Goal: Task Accomplishment & Management: Manage account settings

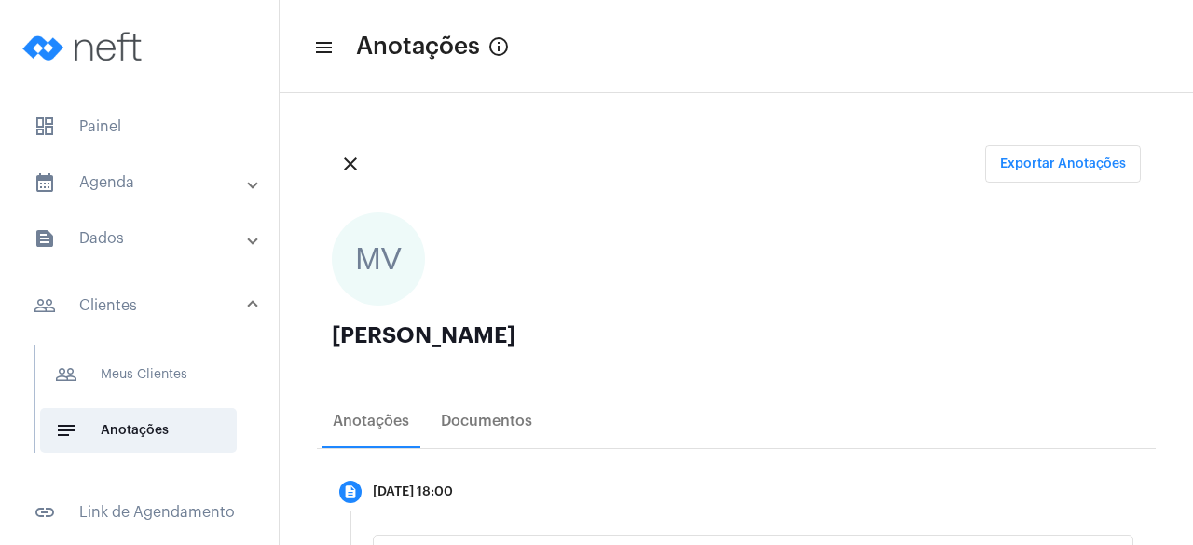
scroll to position [37, 0]
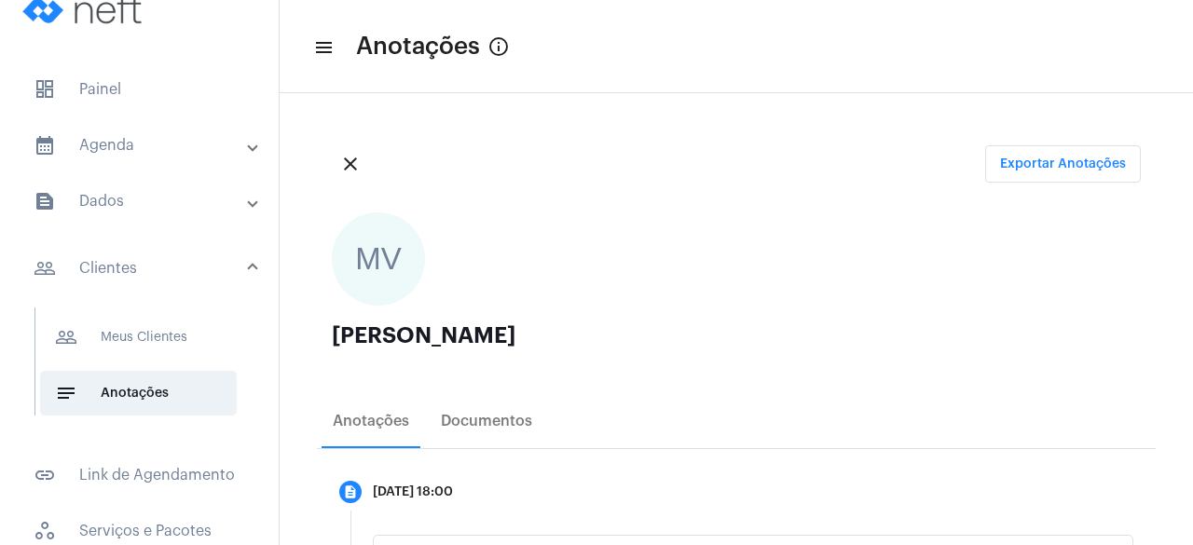
click at [142, 118] on mat-list "dashboard Painel calendar_month_outlined Agenda calendar_month_outlined Calendá…" at bounding box center [139, 419] width 279 height 718
click at [139, 136] on mat-panel-title "calendar_month_outlined Agenda" at bounding box center [141, 145] width 215 height 22
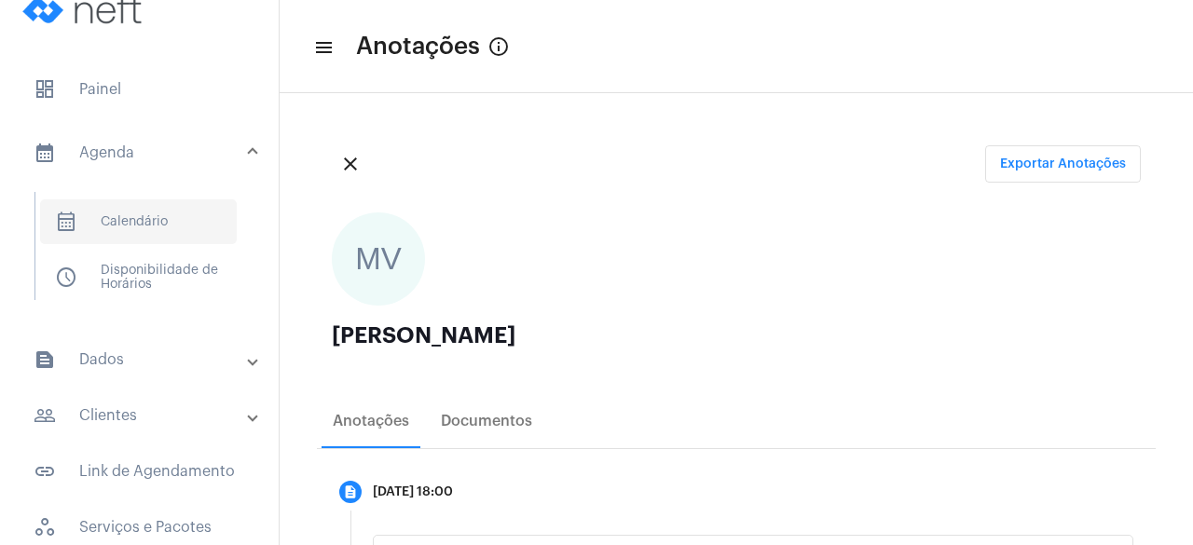
click at [161, 227] on span "calendar_month_outlined Calendário" at bounding box center [138, 221] width 197 height 45
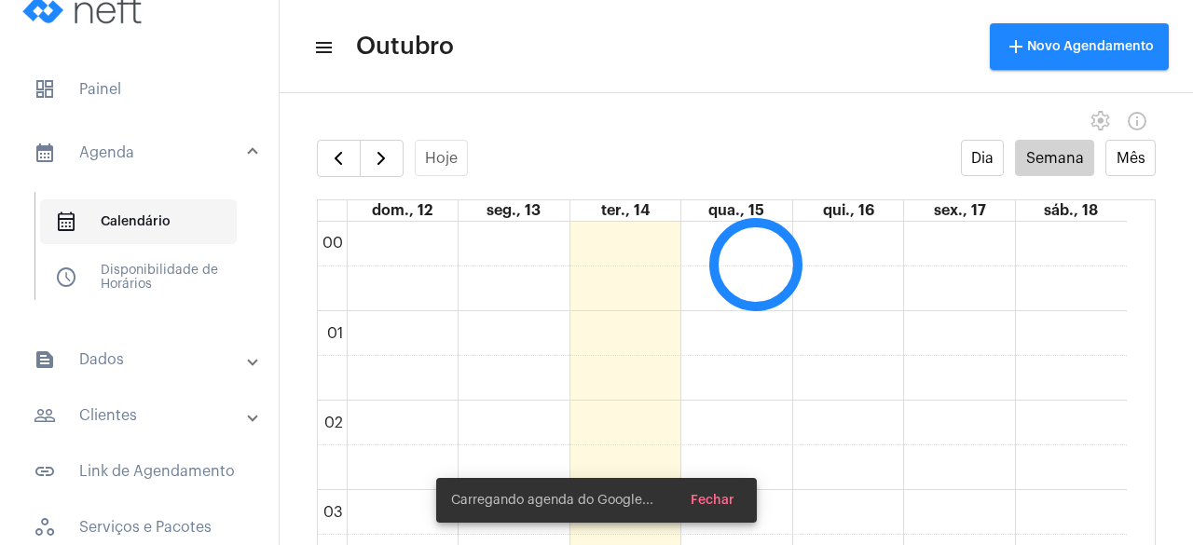
scroll to position [538, 0]
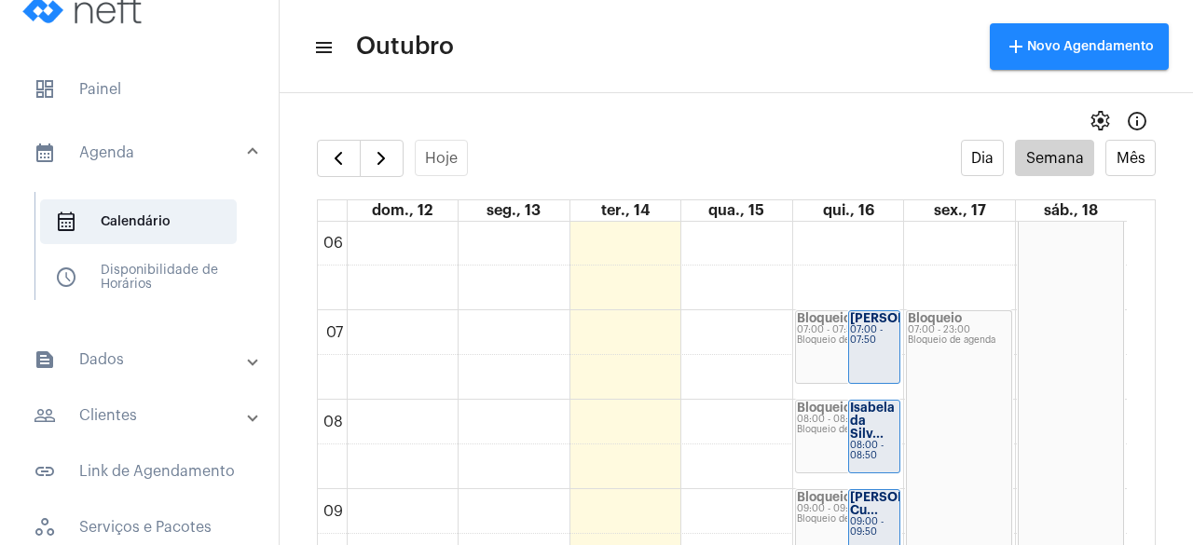
click at [175, 406] on mat-panel-title "people_outline Clientes" at bounding box center [141, 416] width 215 height 22
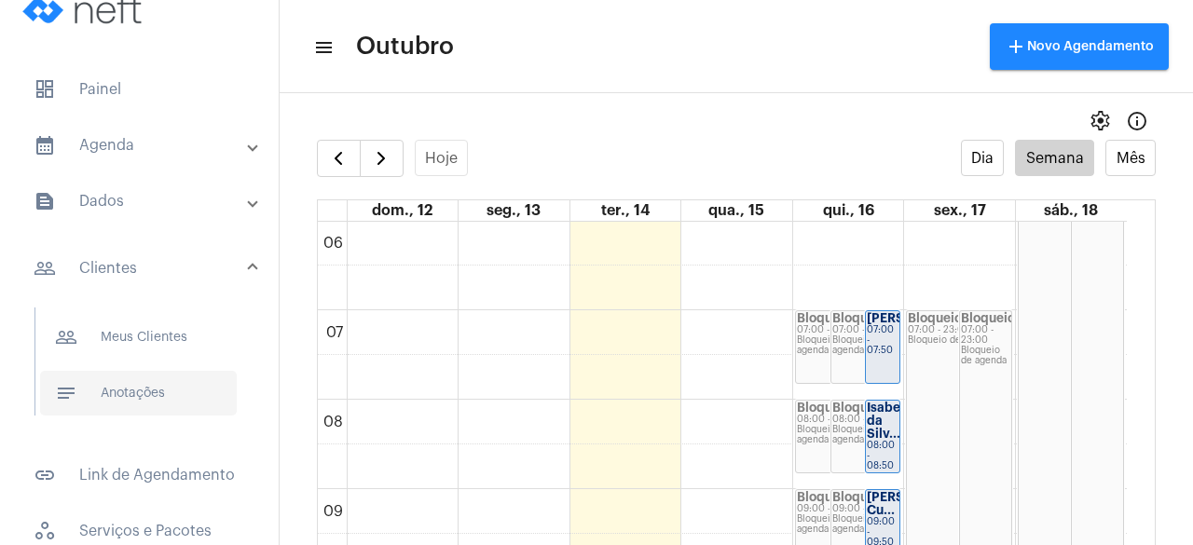
click at [175, 389] on span "notes Anotações" at bounding box center [138, 393] width 197 height 45
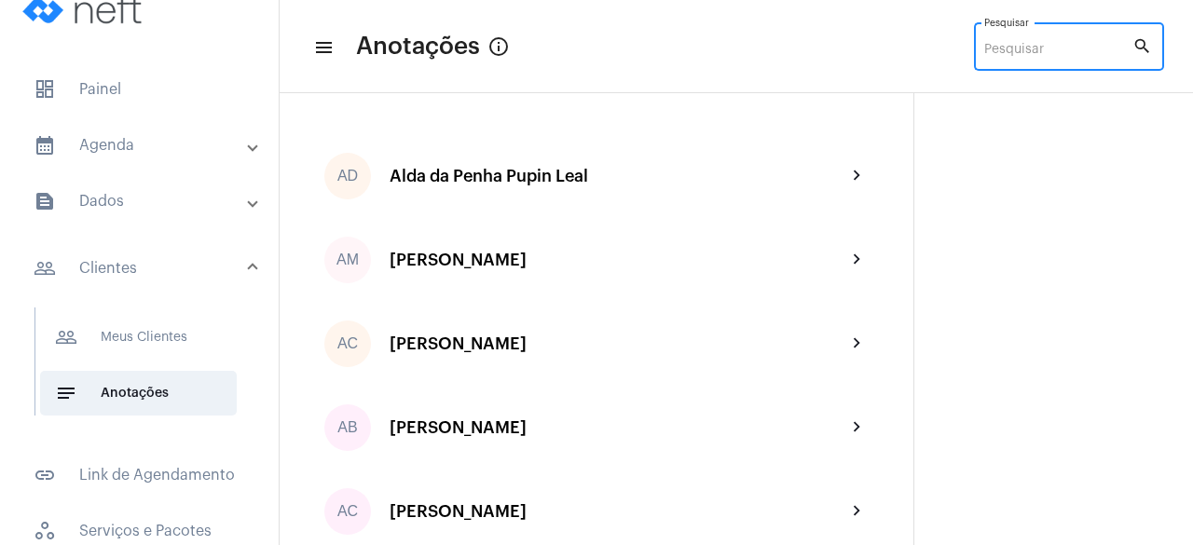
click at [1005, 55] on input "Pesquisar" at bounding box center [1058, 50] width 148 height 15
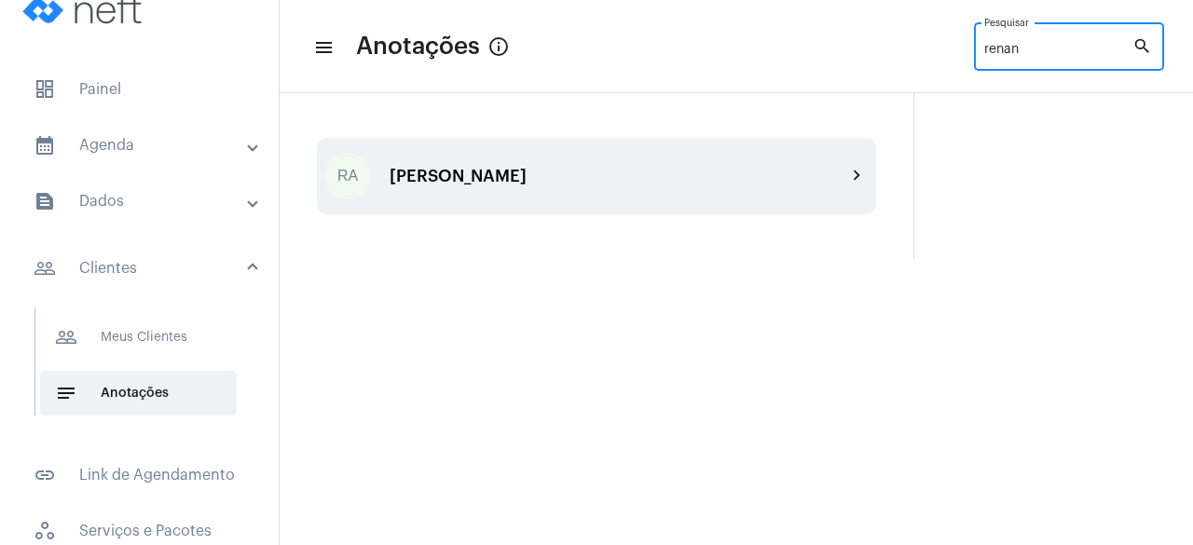
type input "renan"
click at [750, 161] on div "RA [PERSON_NAME] Panetto chevron_right" at bounding box center [596, 176] width 559 height 76
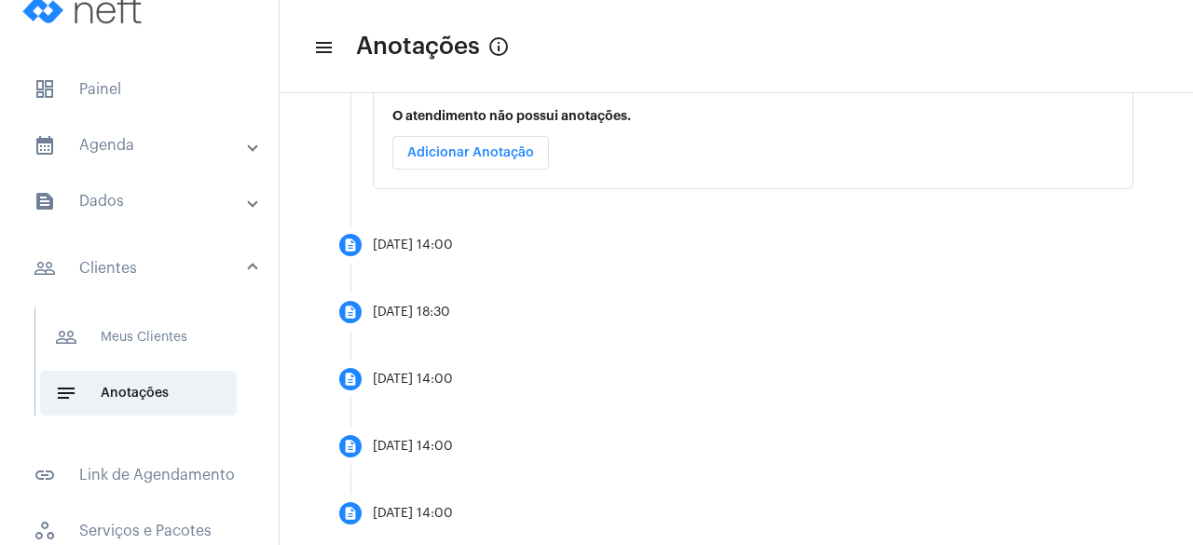
scroll to position [488, 0]
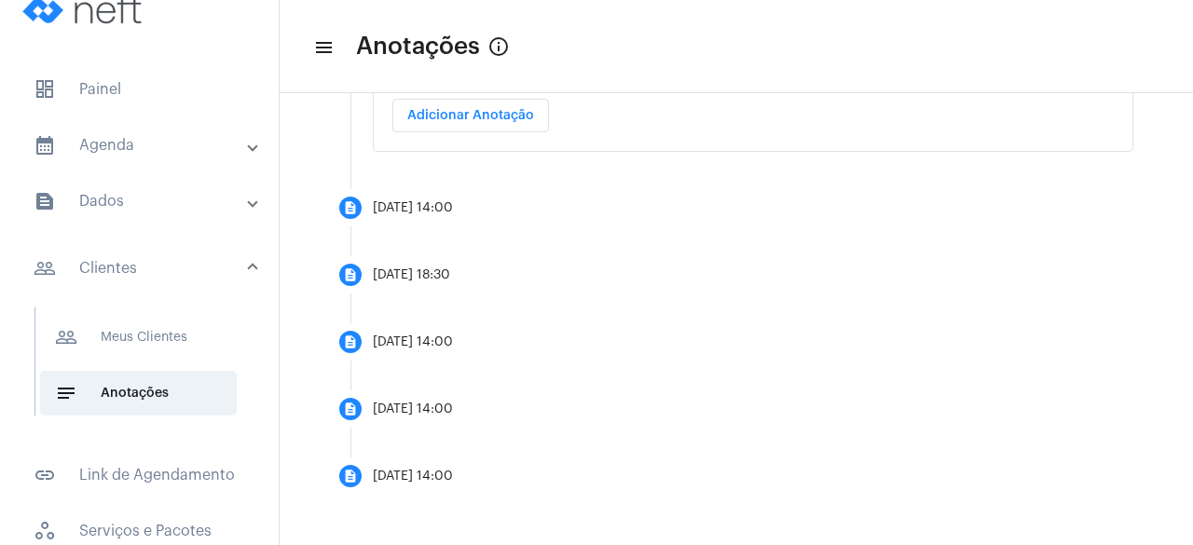
click at [227, 150] on mat-panel-title "calendar_month_outlined Agenda" at bounding box center [141, 145] width 215 height 22
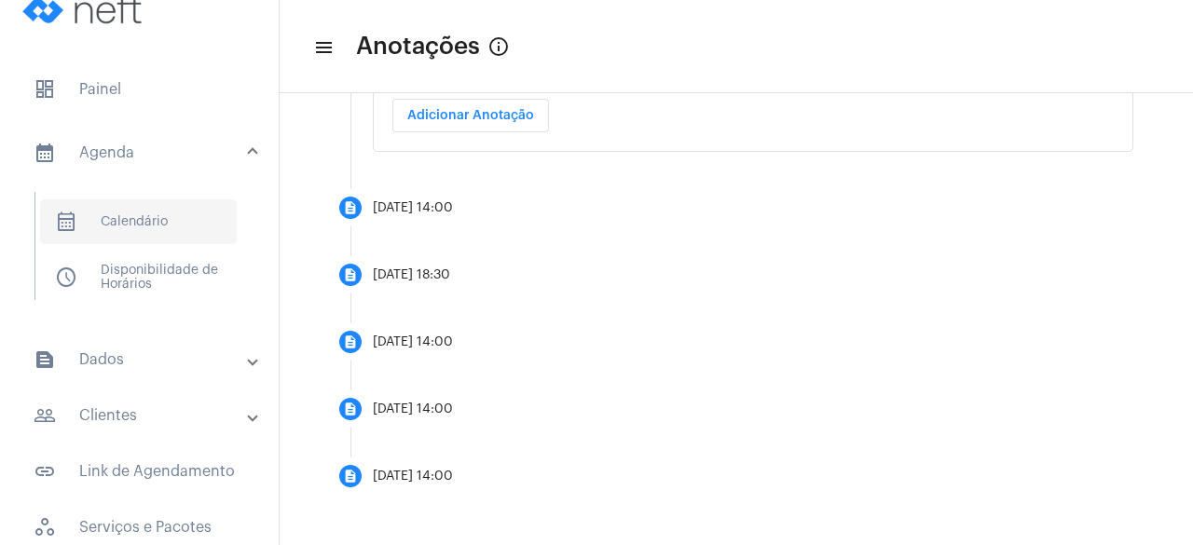
click at [207, 206] on span "calendar_month_outlined Calendário" at bounding box center [138, 221] width 197 height 45
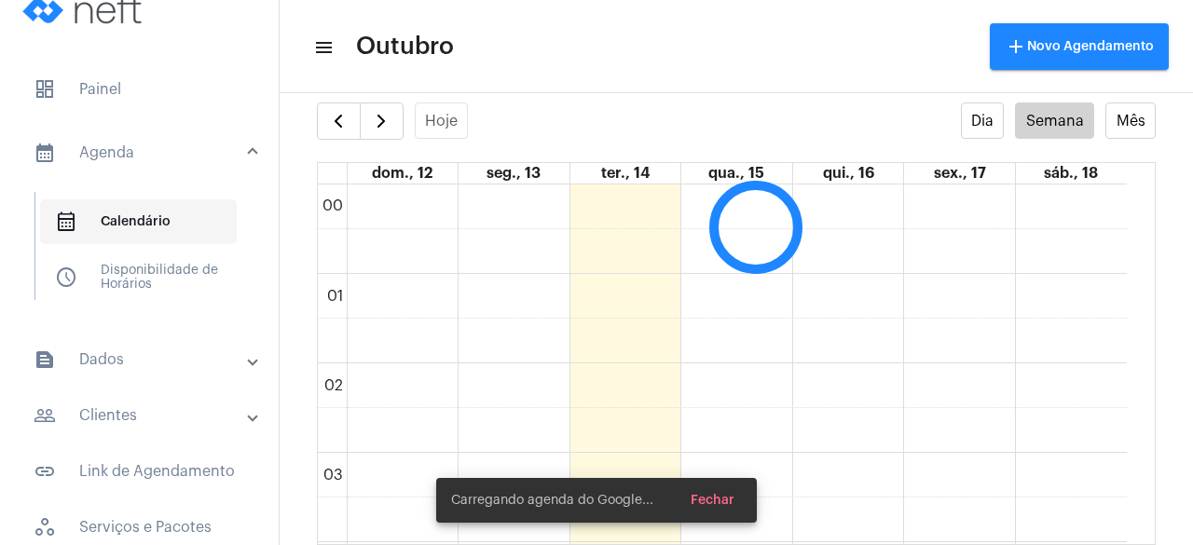
scroll to position [538, 0]
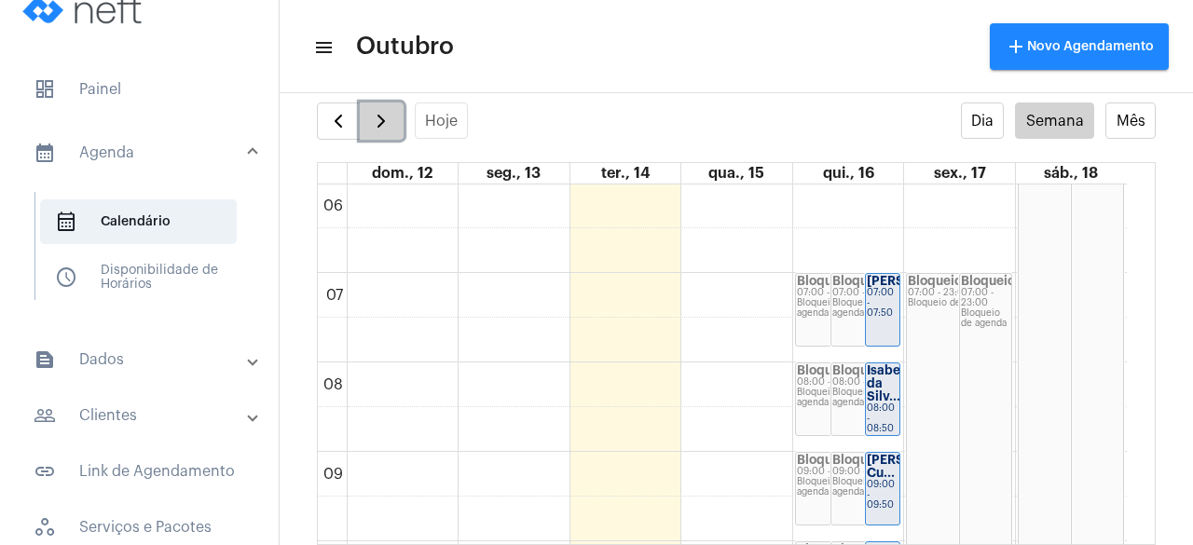
click at [395, 124] on button "button" at bounding box center [382, 121] width 44 height 37
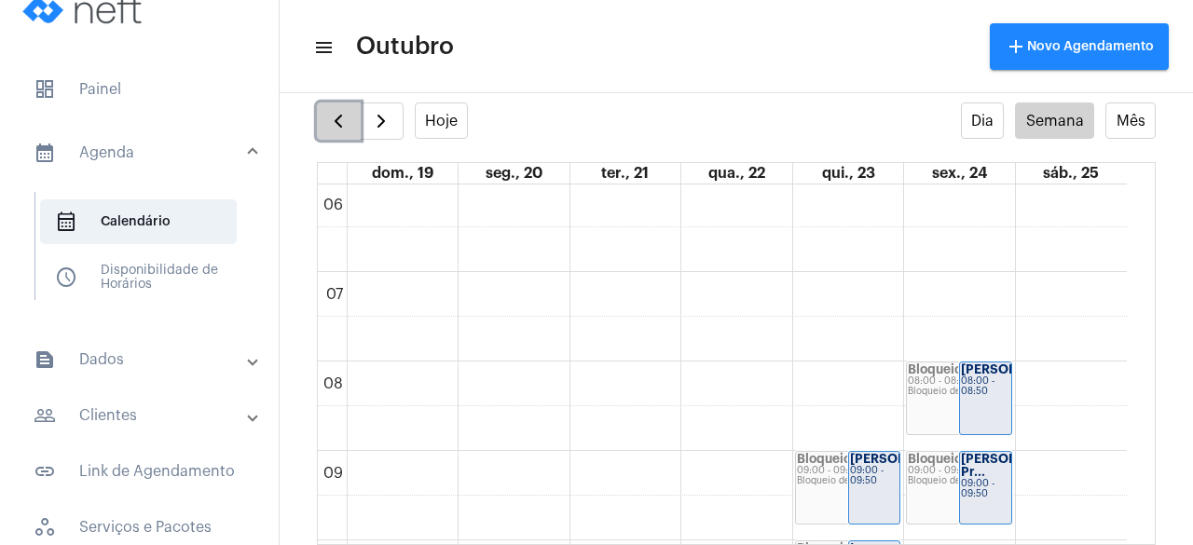
click at [340, 112] on span "button" at bounding box center [338, 121] width 22 height 22
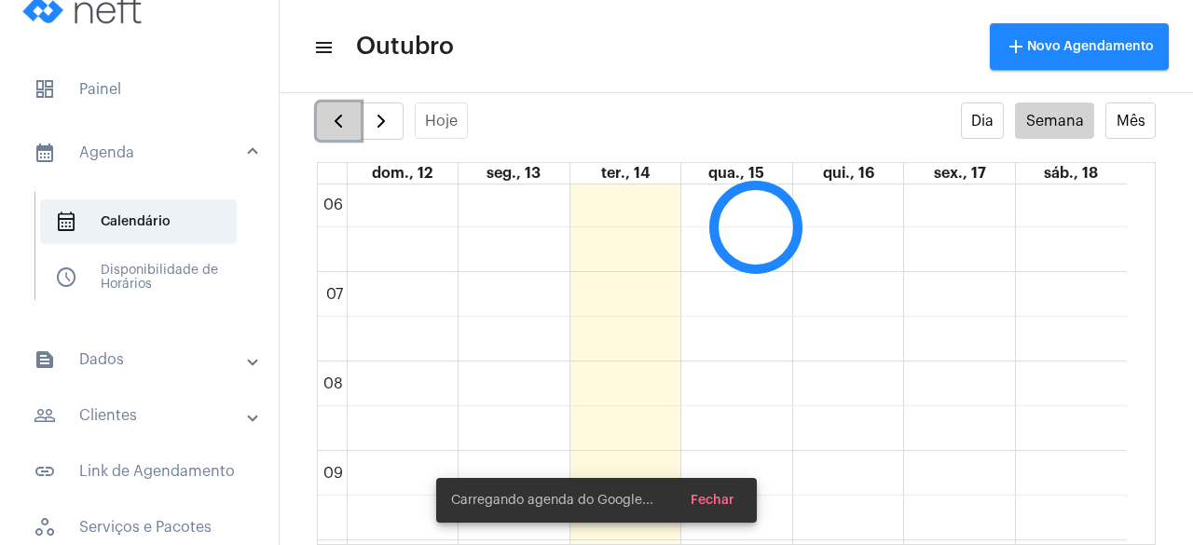
scroll to position [538, 0]
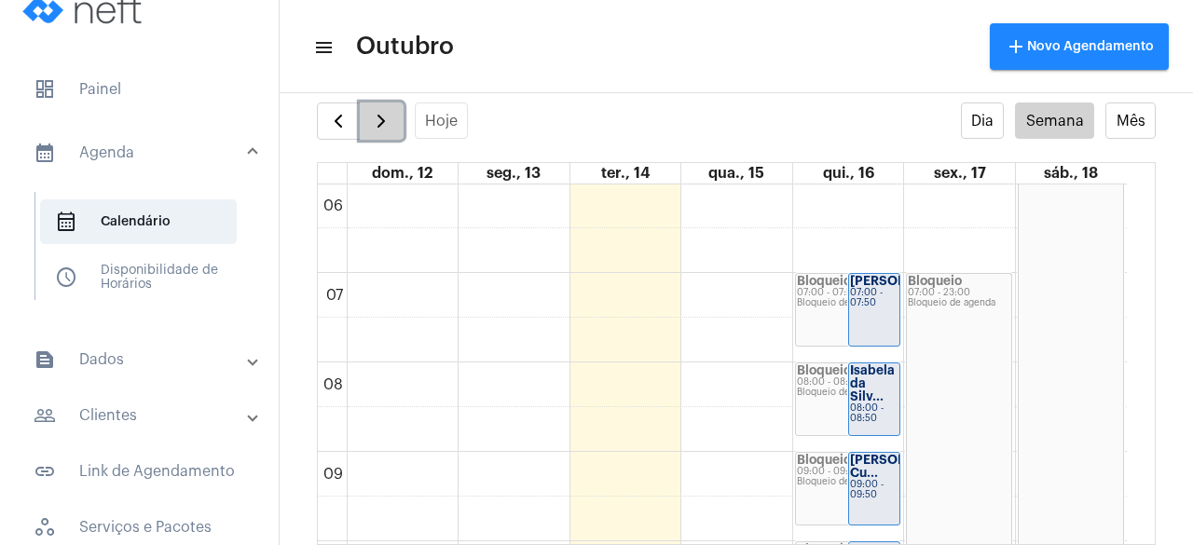
click at [396, 120] on button "button" at bounding box center [382, 121] width 44 height 37
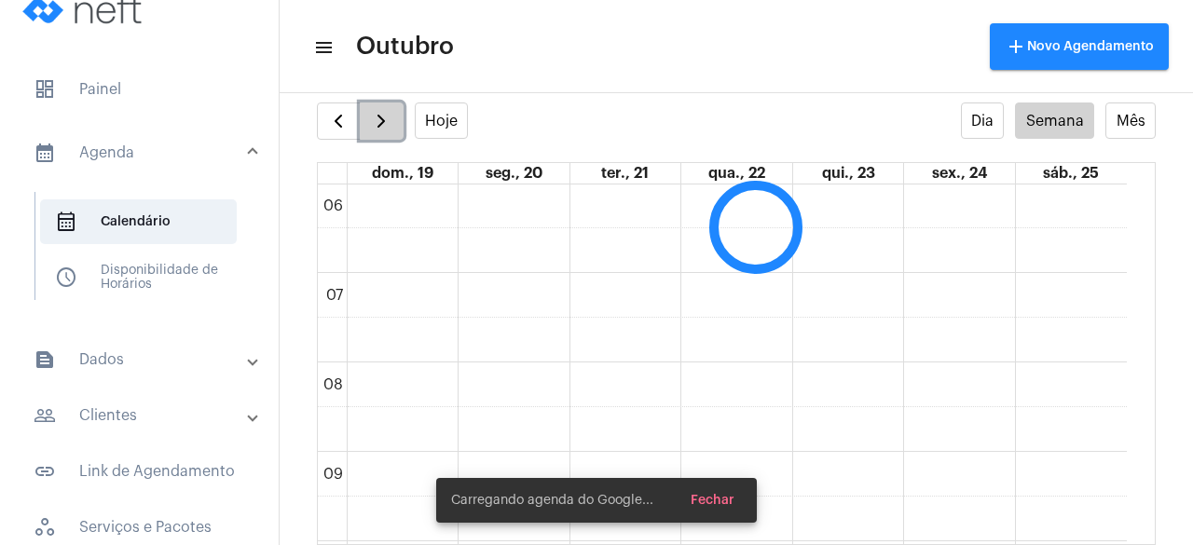
scroll to position [539, 0]
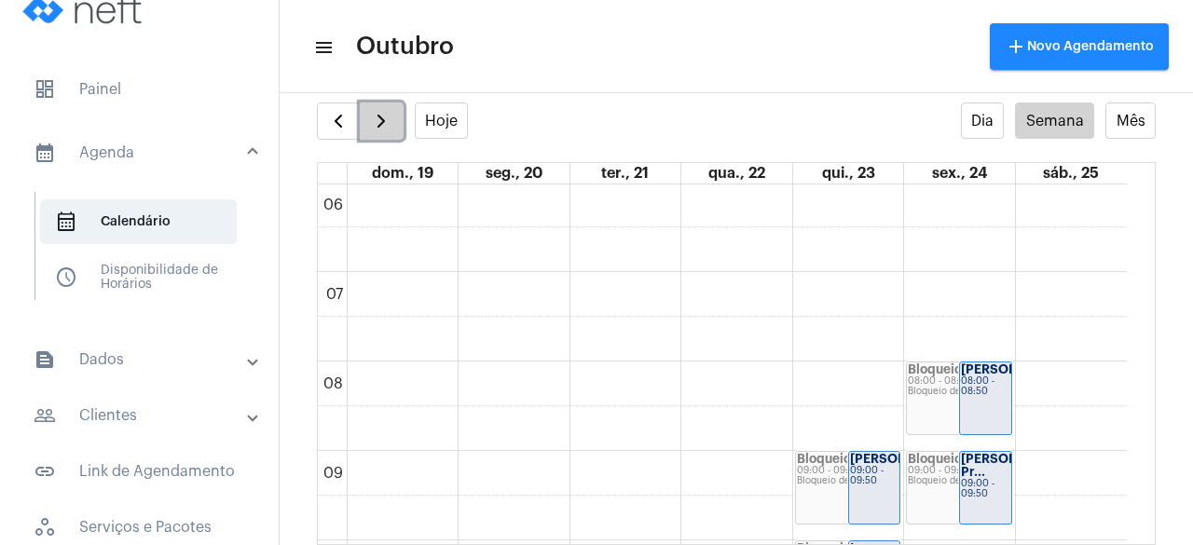
click at [396, 120] on button "button" at bounding box center [382, 121] width 44 height 37
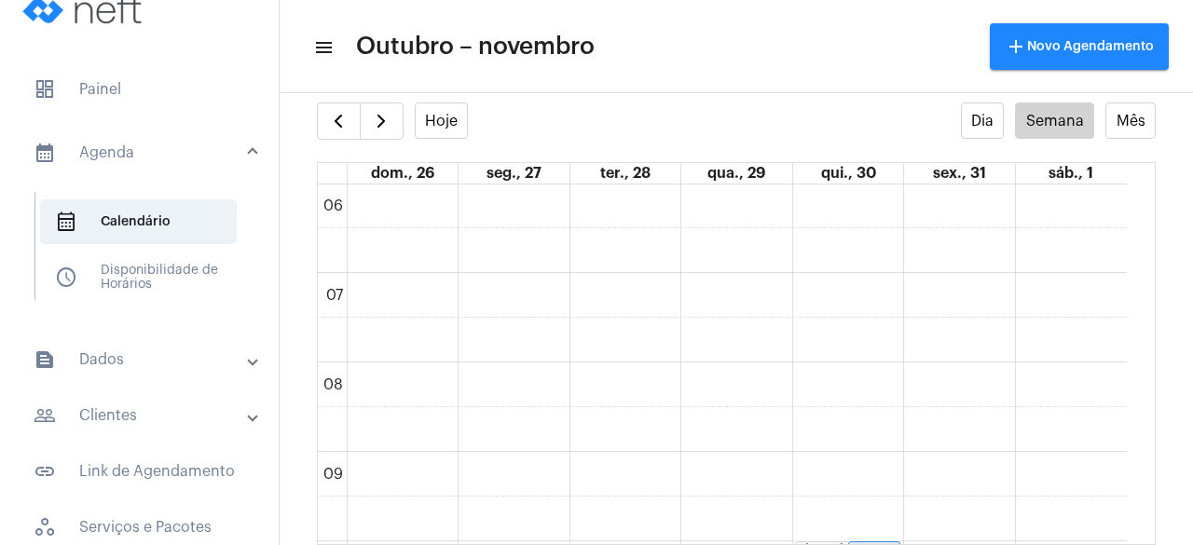
click at [734, 11] on mat-toolbar "menu Outubro – novembro add Novo Agendamento" at bounding box center [737, 46] width 914 height 93
click at [378, 130] on span "button" at bounding box center [381, 121] width 22 height 22
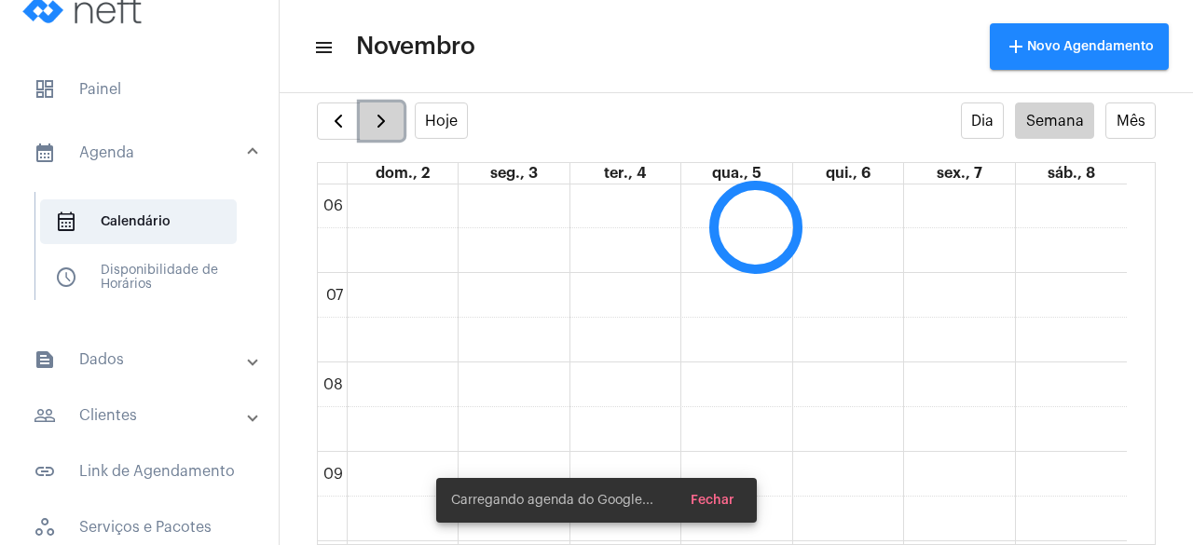
scroll to position [539, 0]
click at [378, 130] on span "button" at bounding box center [381, 121] width 22 height 22
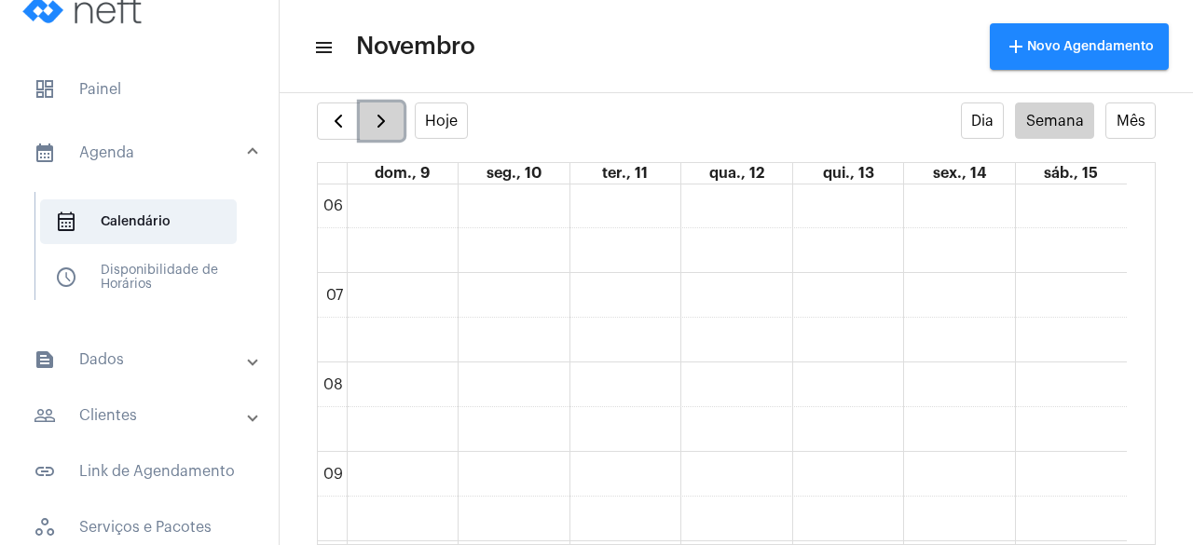
click at [378, 130] on span "button" at bounding box center [381, 121] width 22 height 22
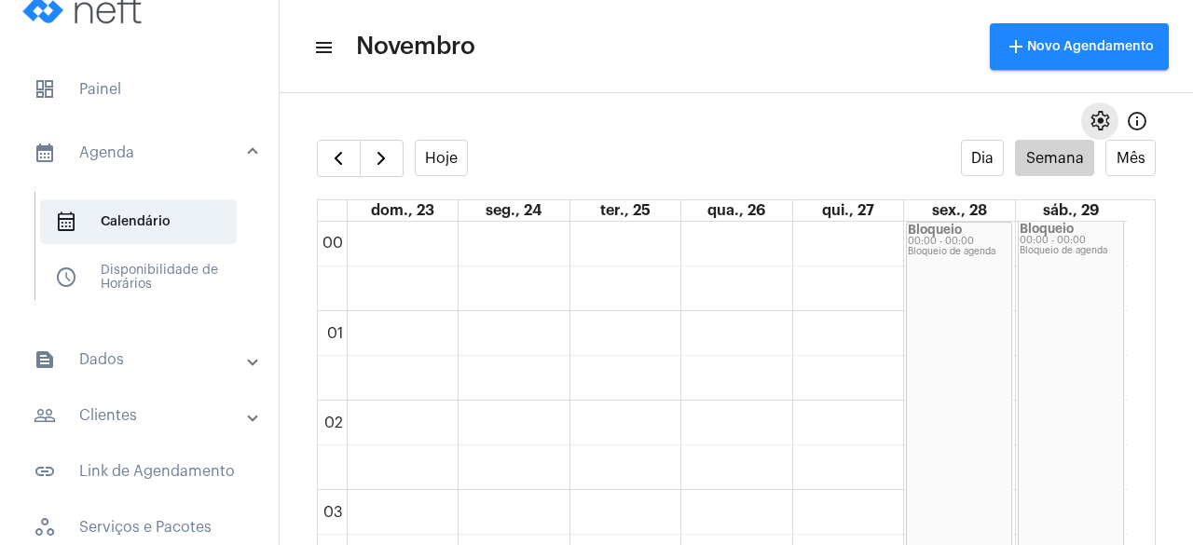
click at [1089, 119] on span "settings" at bounding box center [1100, 121] width 22 height 22
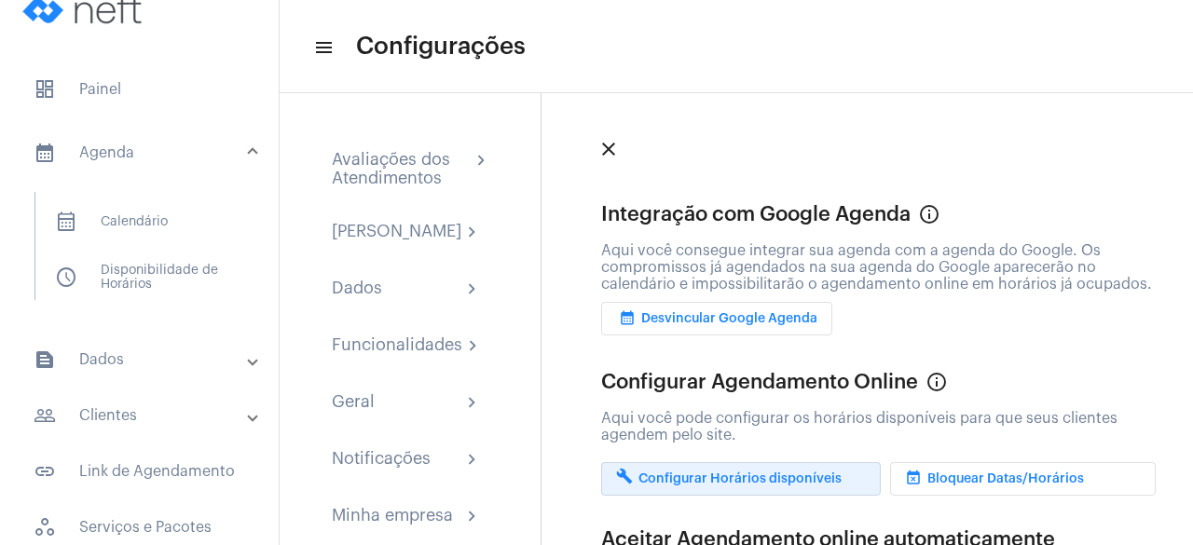
click at [711, 486] on span "build Configurar Horários disponíveis" at bounding box center [729, 479] width 226 height 13
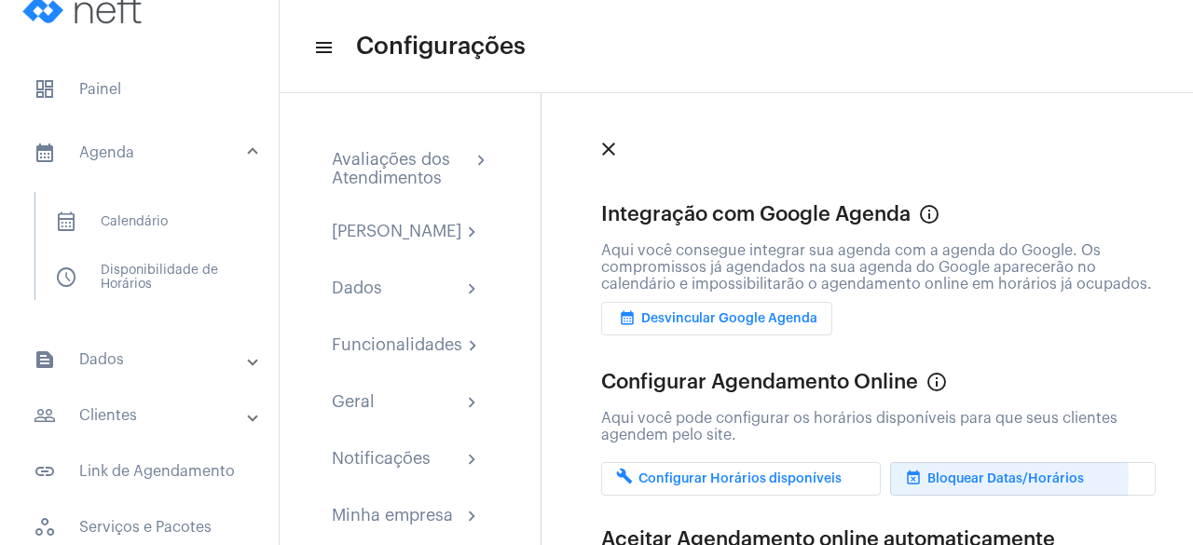
click at [963, 486] on span "event_busy Bloquear Datas/Horários" at bounding box center [994, 479] width 179 height 13
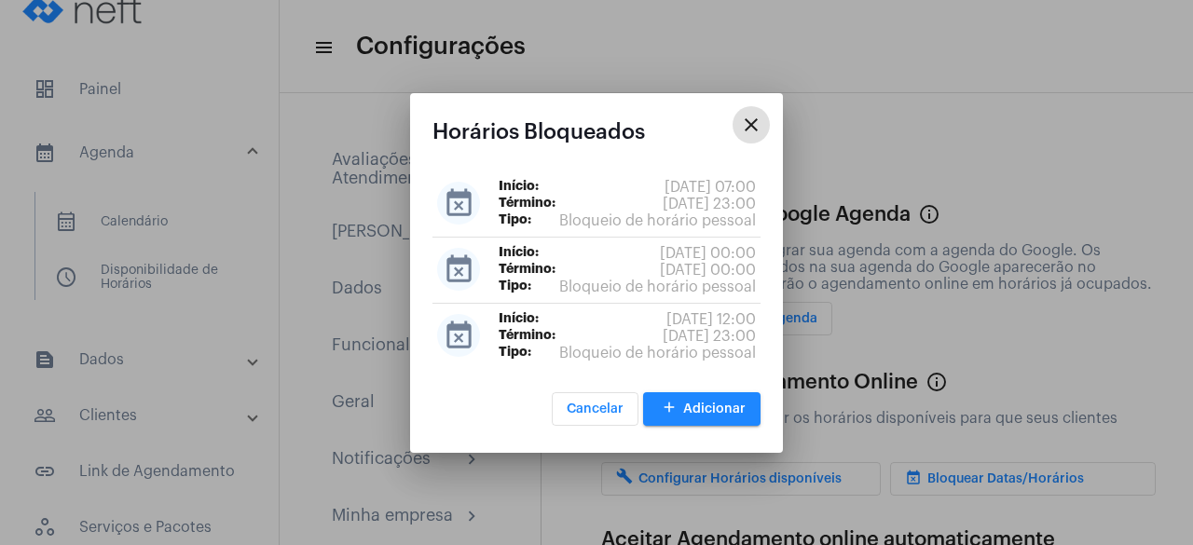
click at [963, 489] on div at bounding box center [596, 272] width 1193 height 545
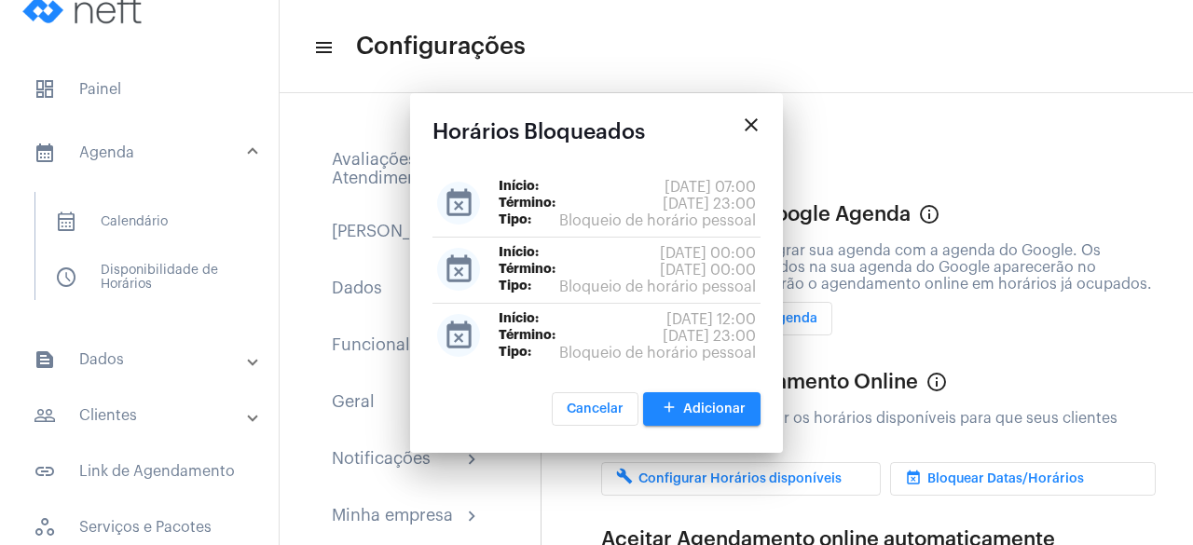
click at [963, 486] on span "event_busy Bloquear Datas/Horários" at bounding box center [994, 479] width 179 height 13
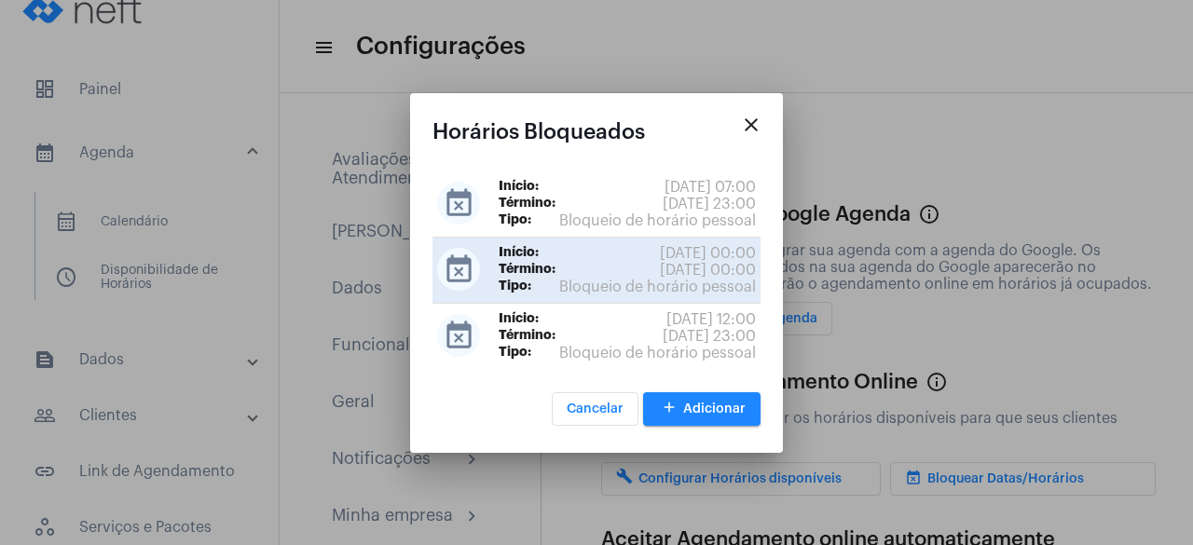
click at [691, 257] on span "[DATE] 00:00" at bounding box center [708, 253] width 96 height 17
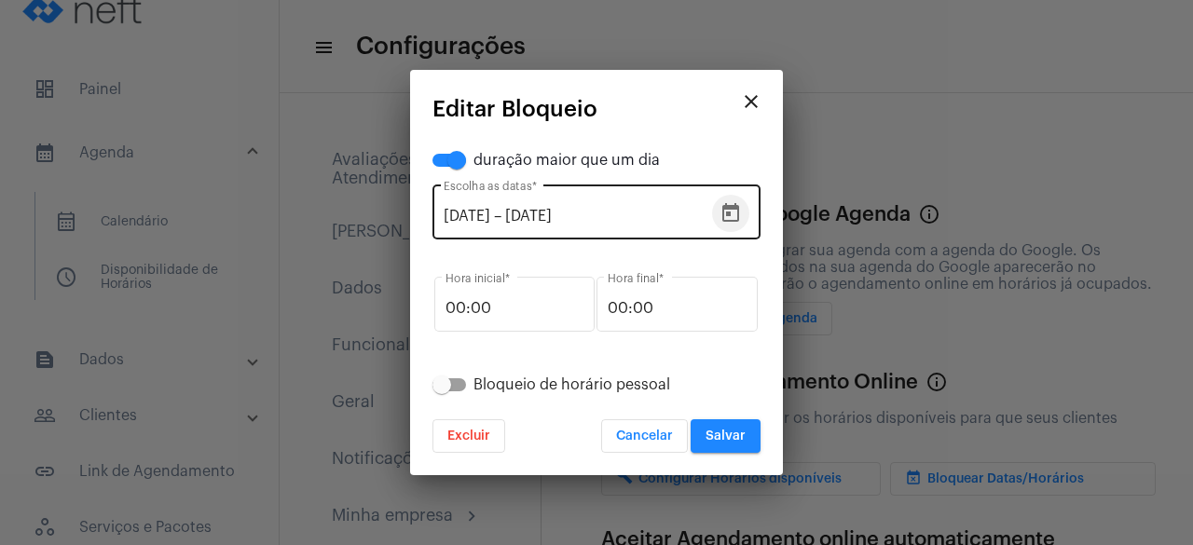
click at [730, 220] on icon "Open calendar" at bounding box center [731, 213] width 22 height 22
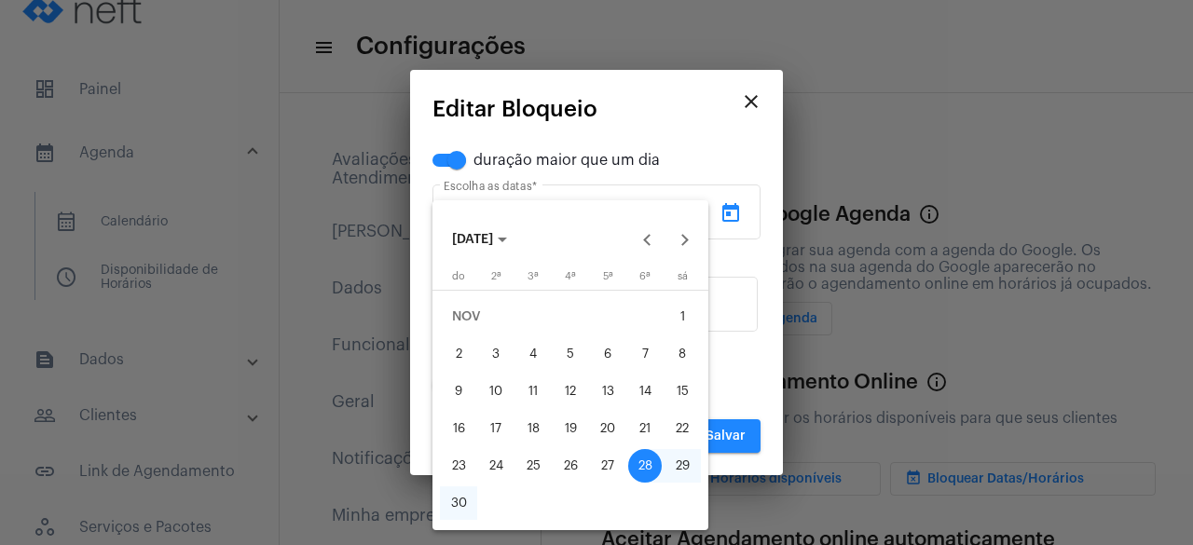
click at [686, 461] on div "29" at bounding box center [683, 466] width 34 height 34
type input "[DATE]"
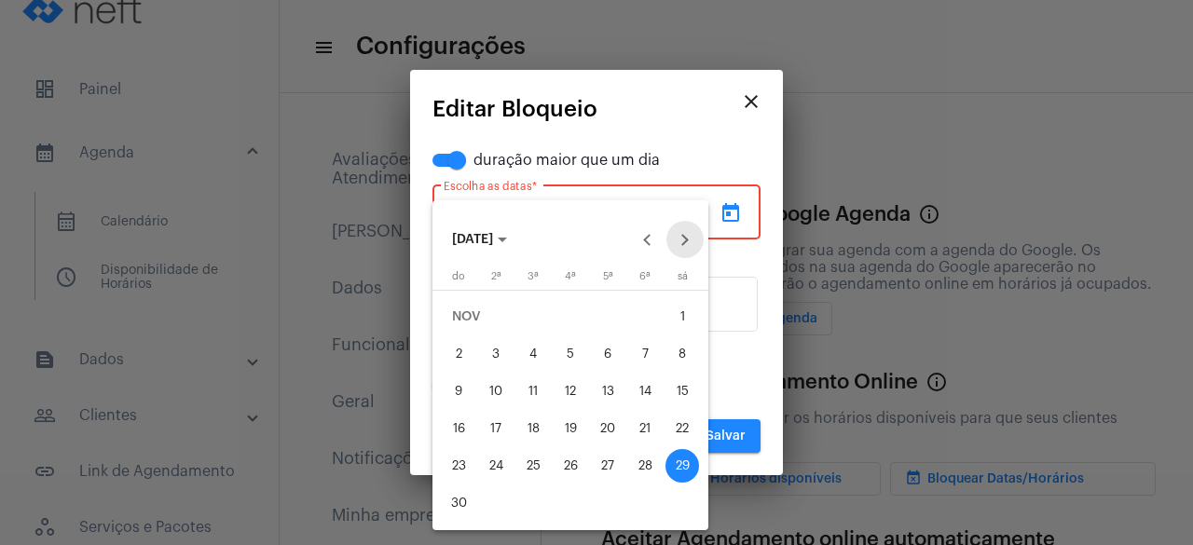
click at [680, 245] on button "Next month" at bounding box center [685, 239] width 37 height 37
click at [458, 382] on div "7" at bounding box center [459, 392] width 34 height 34
type input "[DATE]"
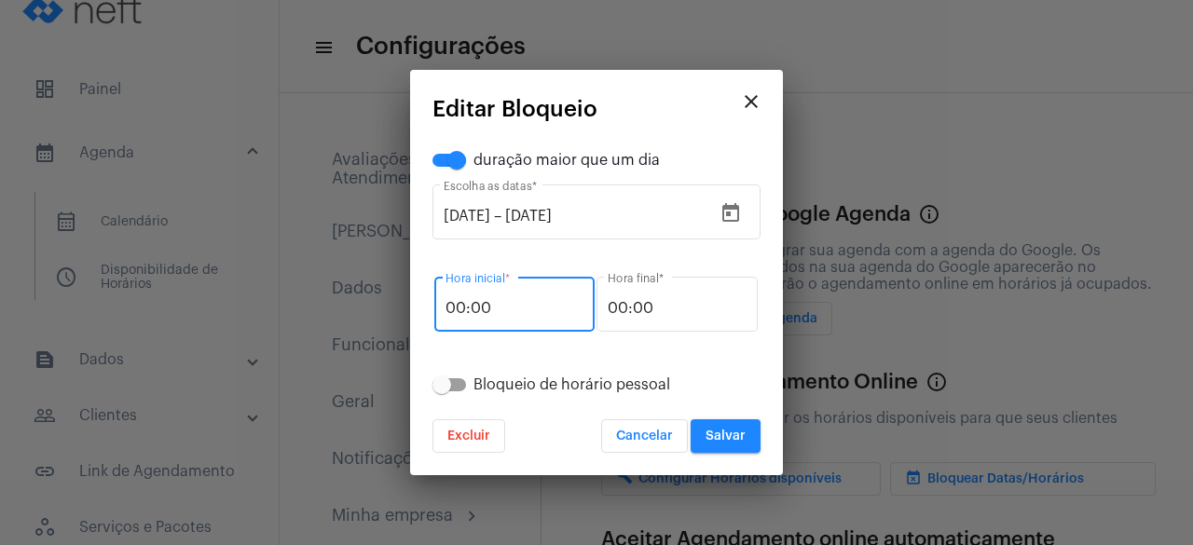
click at [541, 315] on input "00:00" at bounding box center [515, 308] width 138 height 17
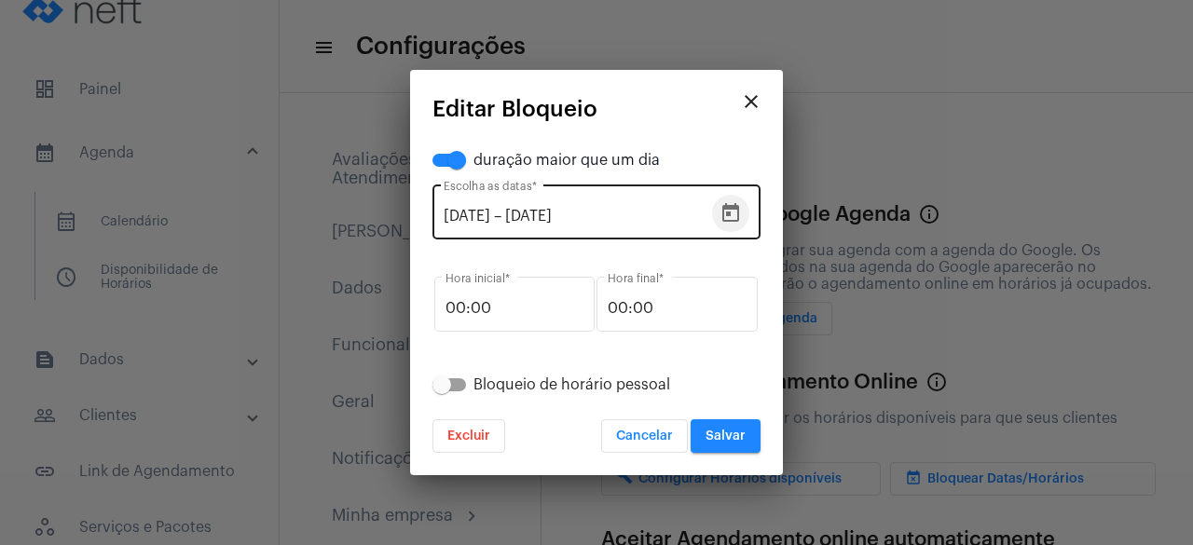
click at [723, 215] on icon "Open calendar" at bounding box center [730, 212] width 17 height 19
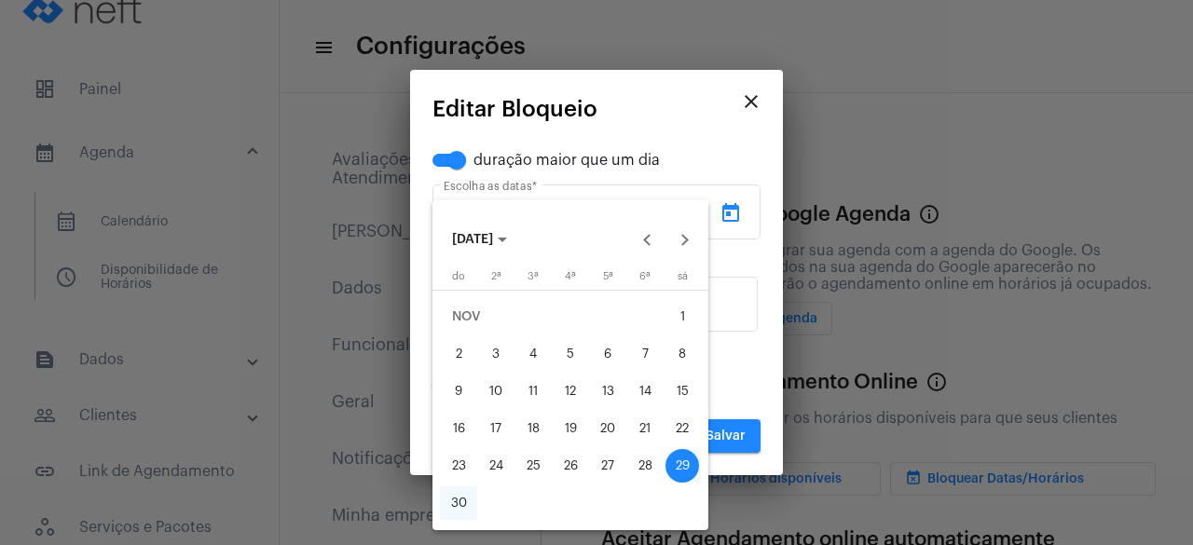
click at [647, 469] on div "28" at bounding box center [645, 466] width 34 height 34
type input "[DATE]"
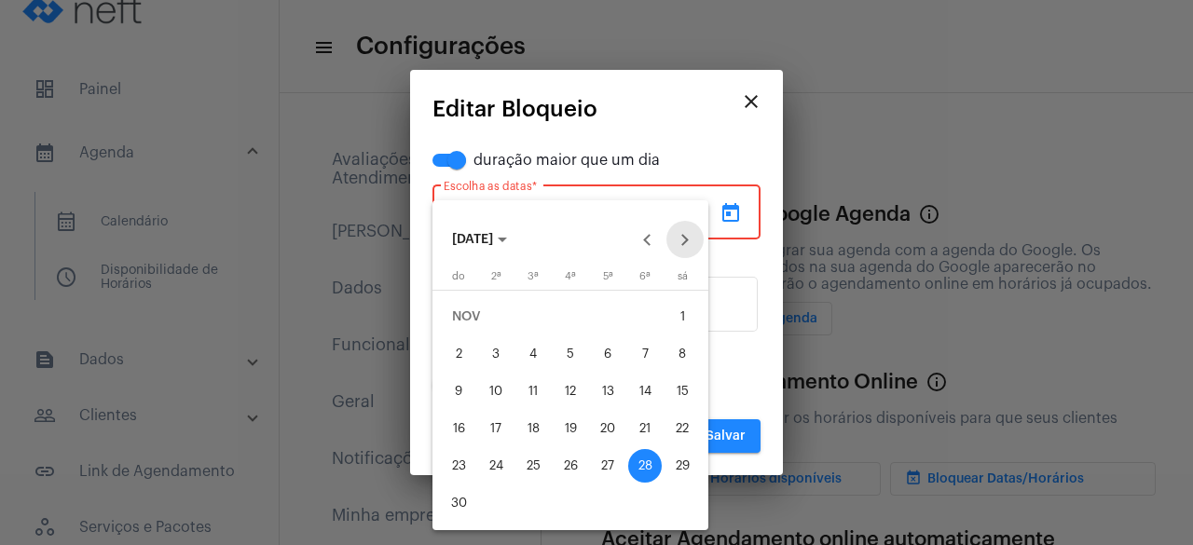
click at [695, 241] on button "Next month" at bounding box center [685, 239] width 37 height 37
click at [460, 387] on div "7" at bounding box center [459, 392] width 34 height 34
type input "[DATE]"
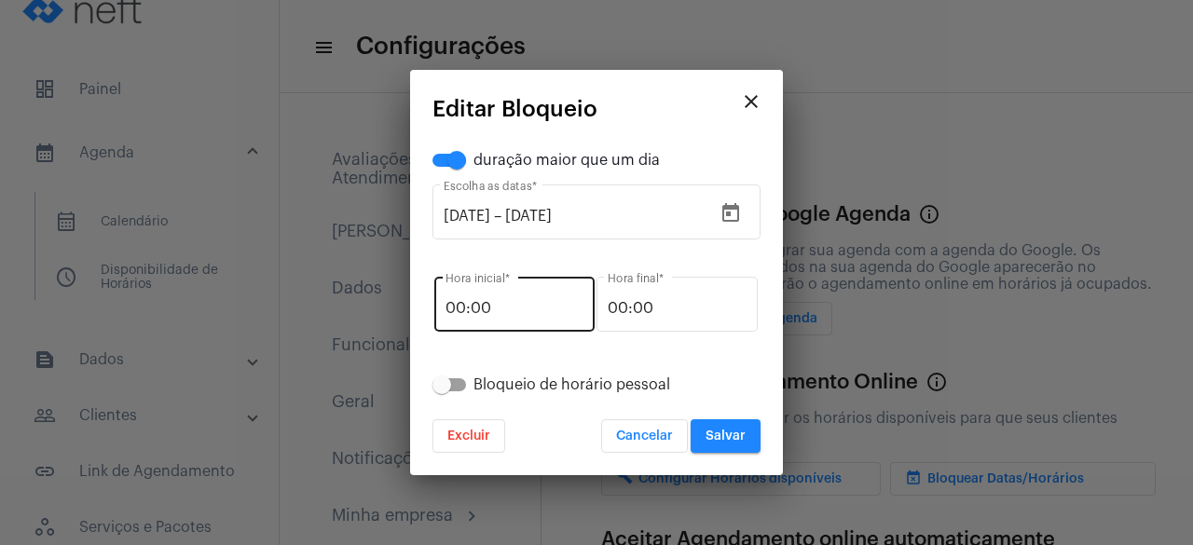
click at [524, 331] on div "00:00 Hora inicial *" at bounding box center [515, 302] width 138 height 59
type input "0"
type input "14:00"
type input "0"
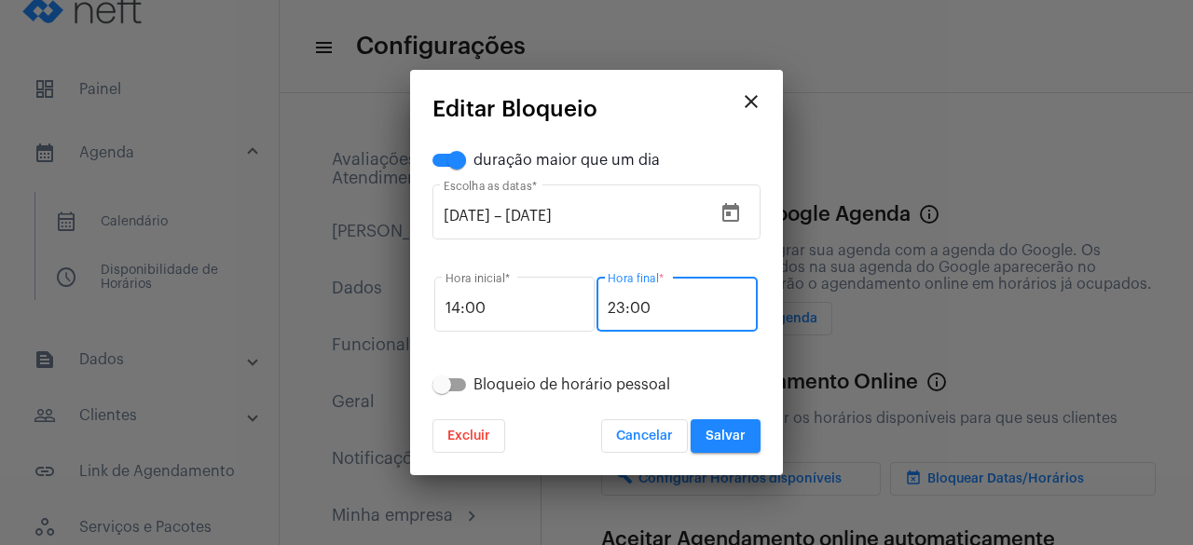
type input "23:00"
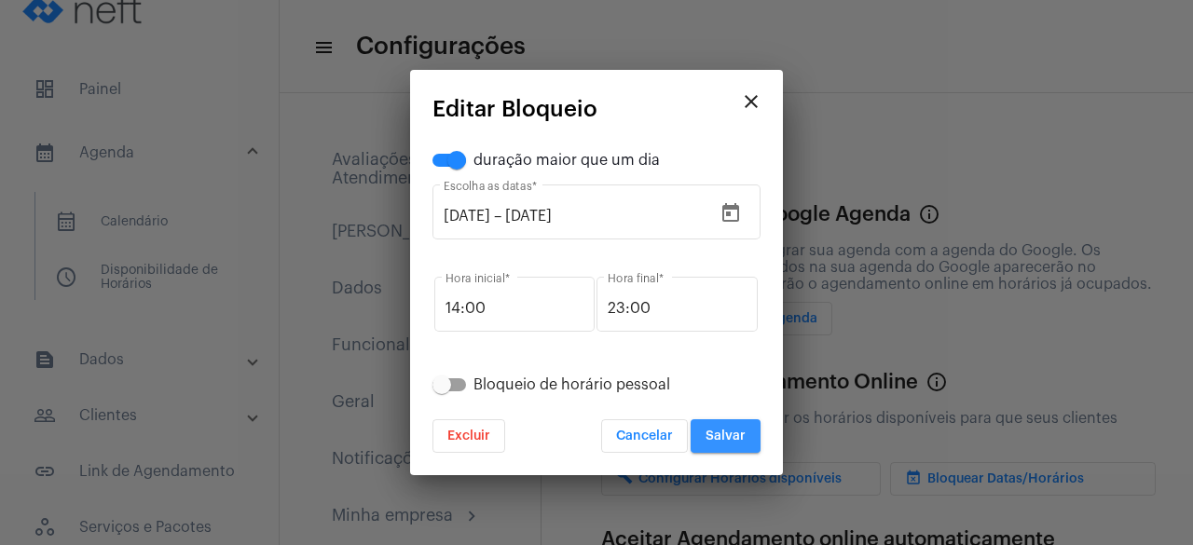
click at [724, 436] on span "Salvar" at bounding box center [726, 436] width 40 height 13
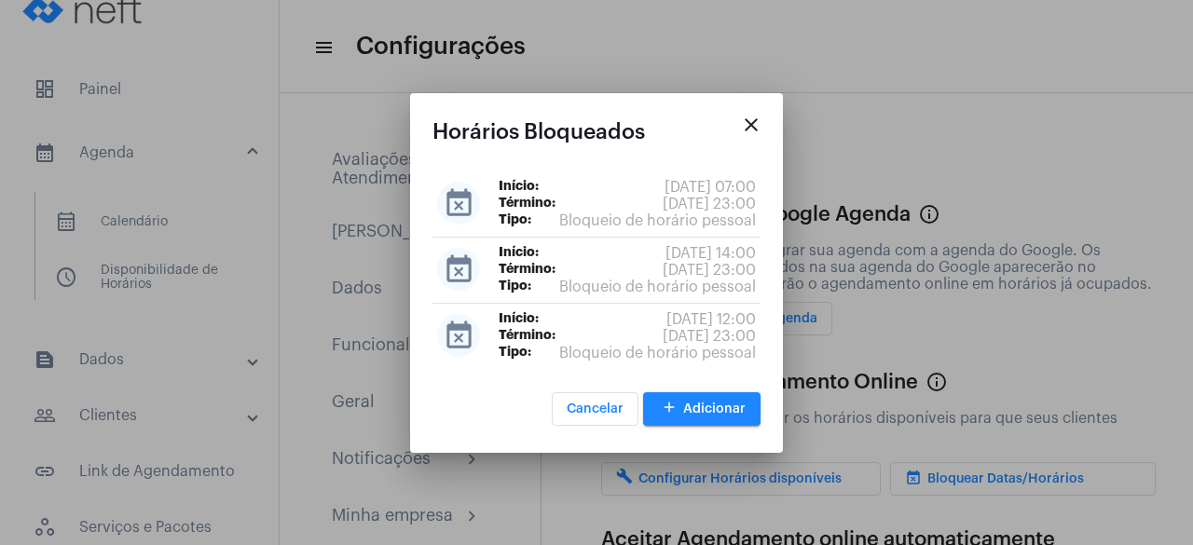
click at [749, 122] on mat-icon "close" at bounding box center [751, 125] width 22 height 22
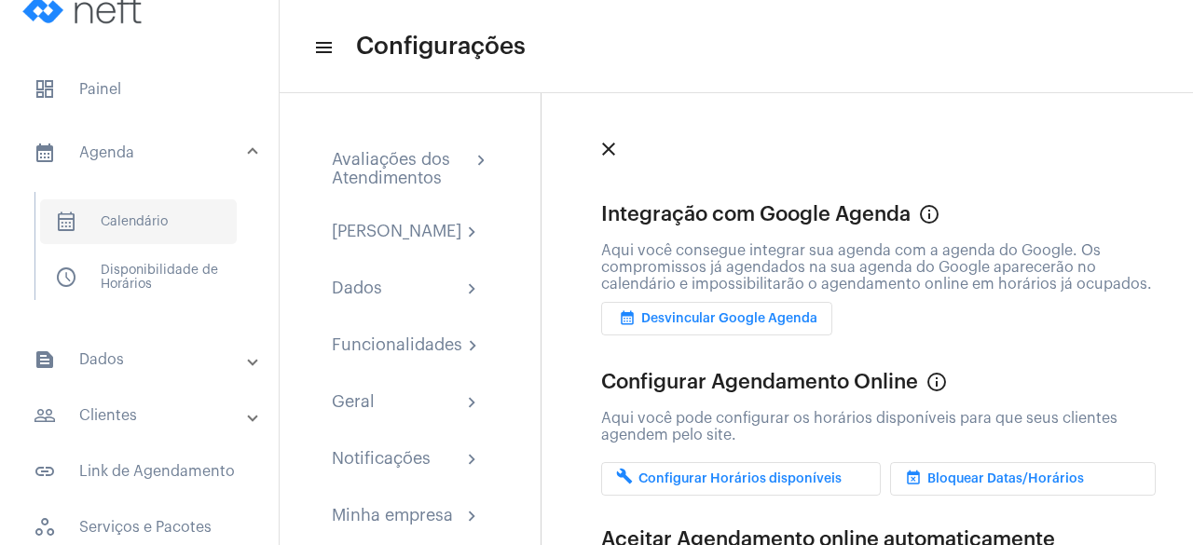
click at [205, 204] on span "calendar_month_outlined Calendário" at bounding box center [138, 221] width 197 height 45
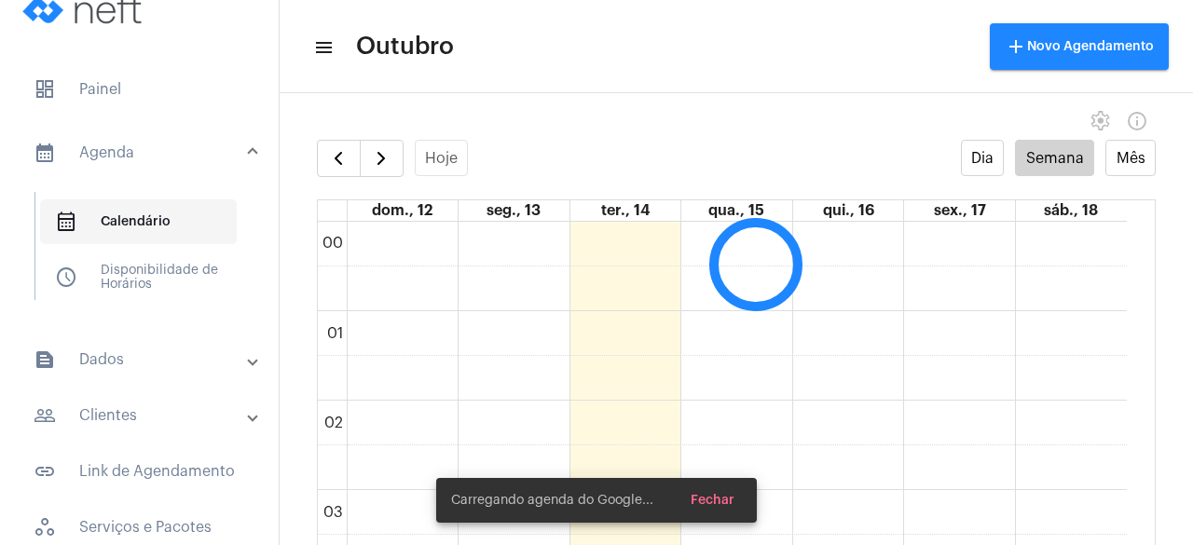
scroll to position [538, 0]
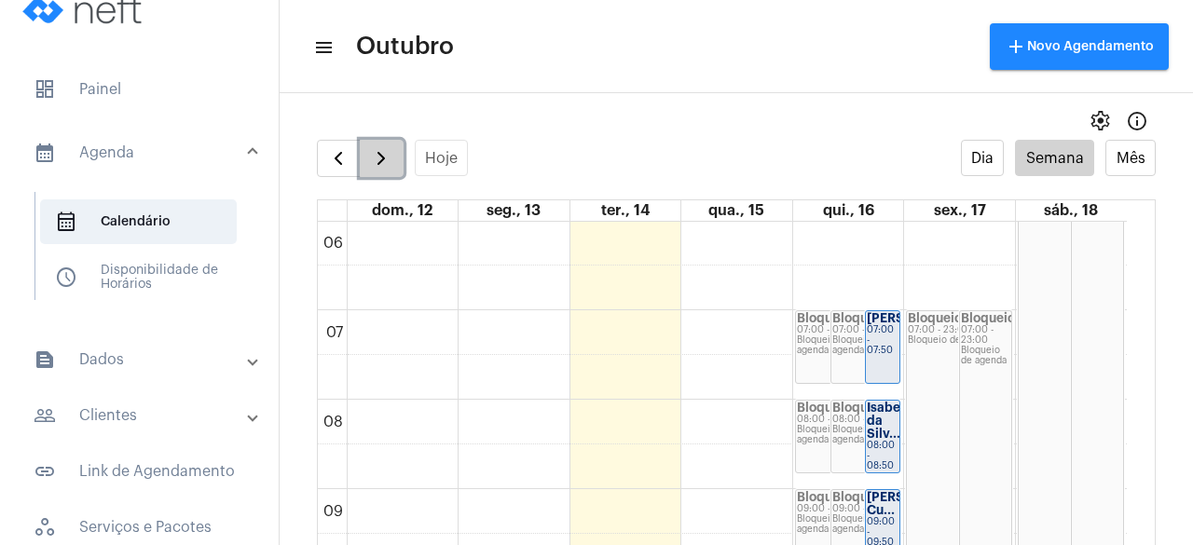
click at [363, 174] on button "button" at bounding box center [382, 158] width 44 height 37
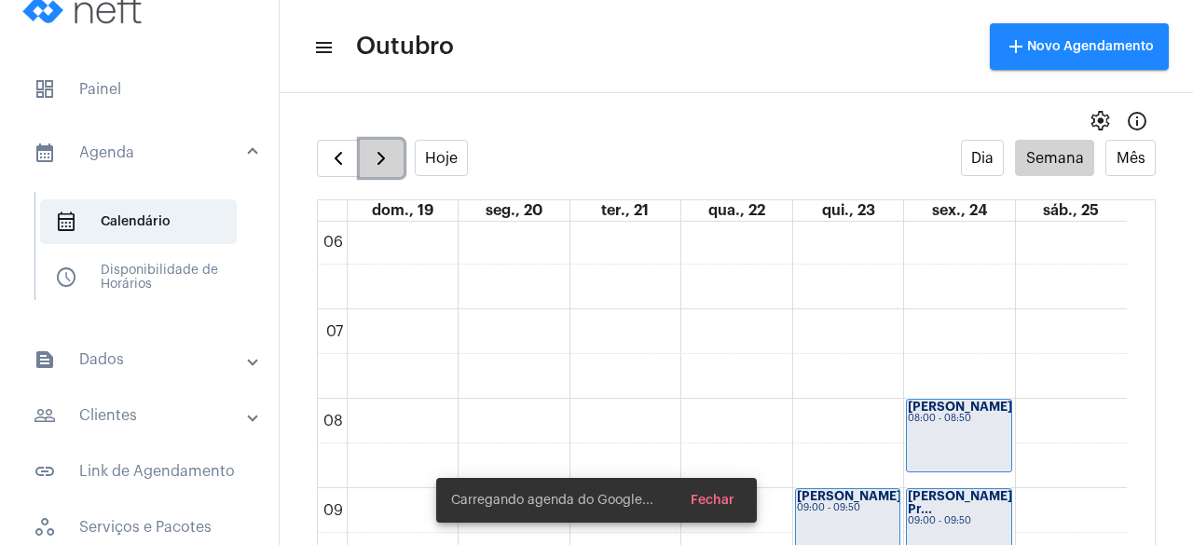
click at [363, 174] on button "button" at bounding box center [382, 158] width 44 height 37
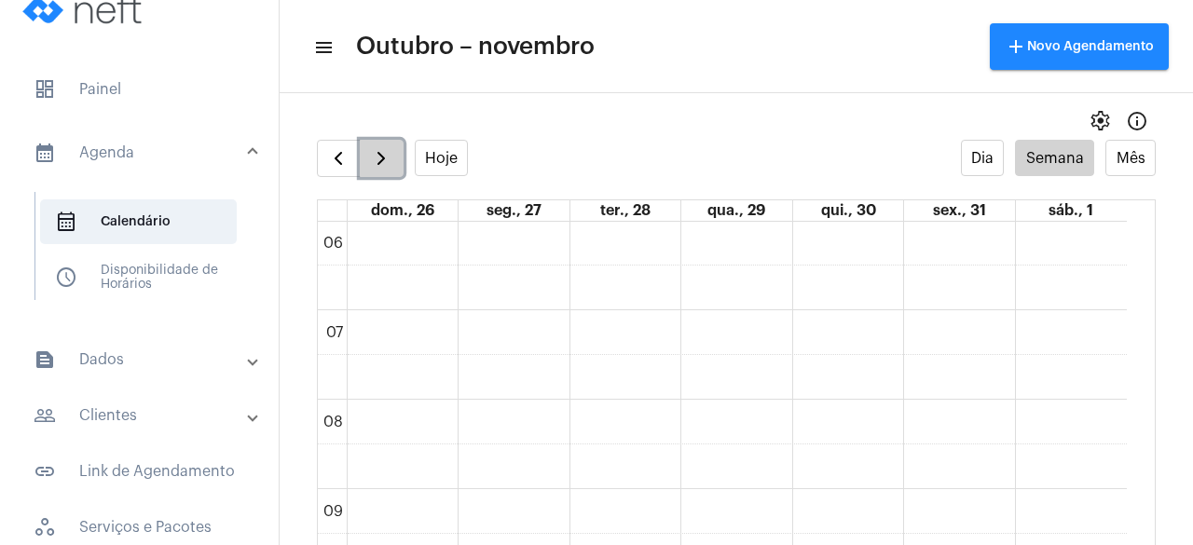
click at [363, 174] on button "button" at bounding box center [382, 158] width 44 height 37
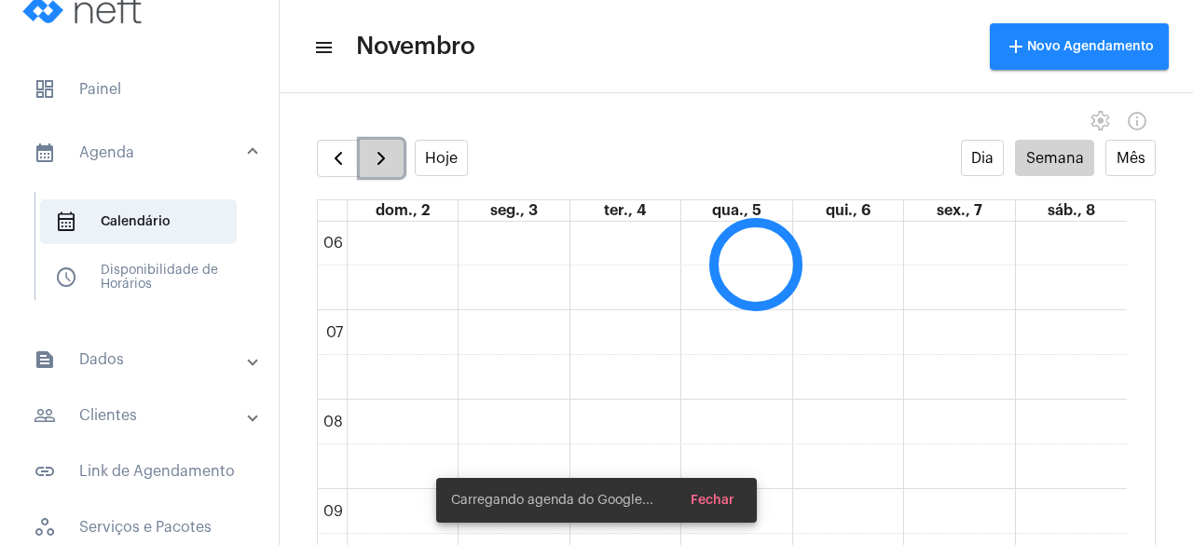
scroll to position [539, 0]
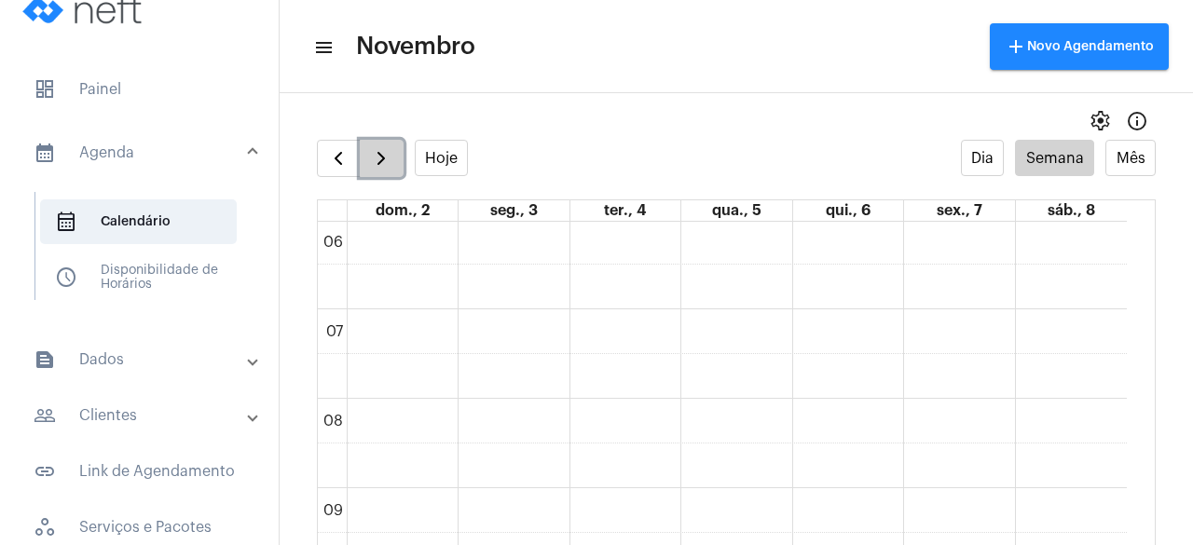
click at [363, 174] on button "button" at bounding box center [382, 158] width 44 height 37
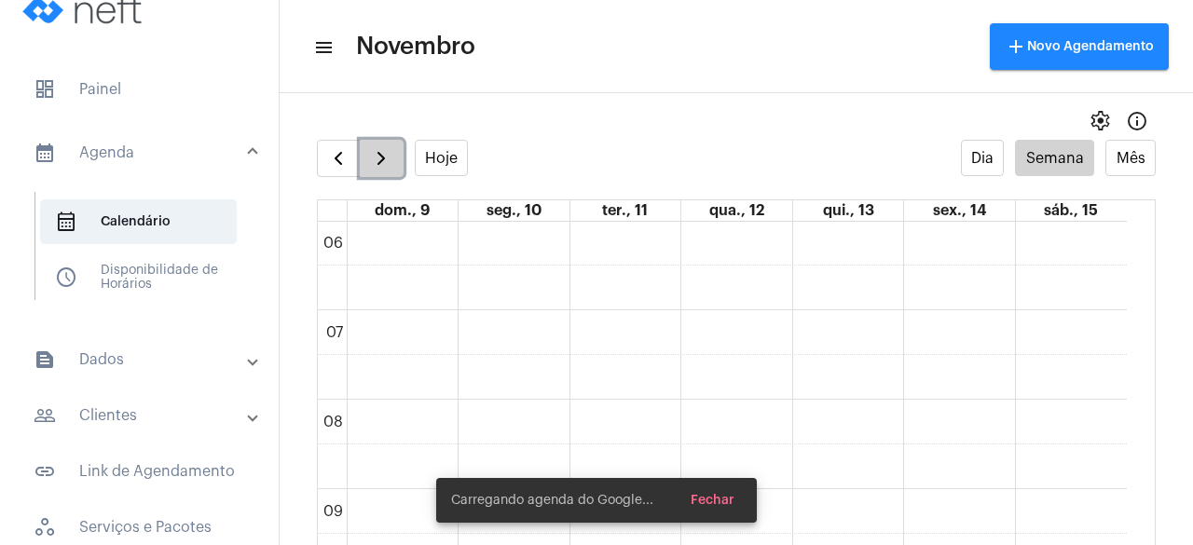
click at [363, 174] on button "button" at bounding box center [382, 158] width 44 height 37
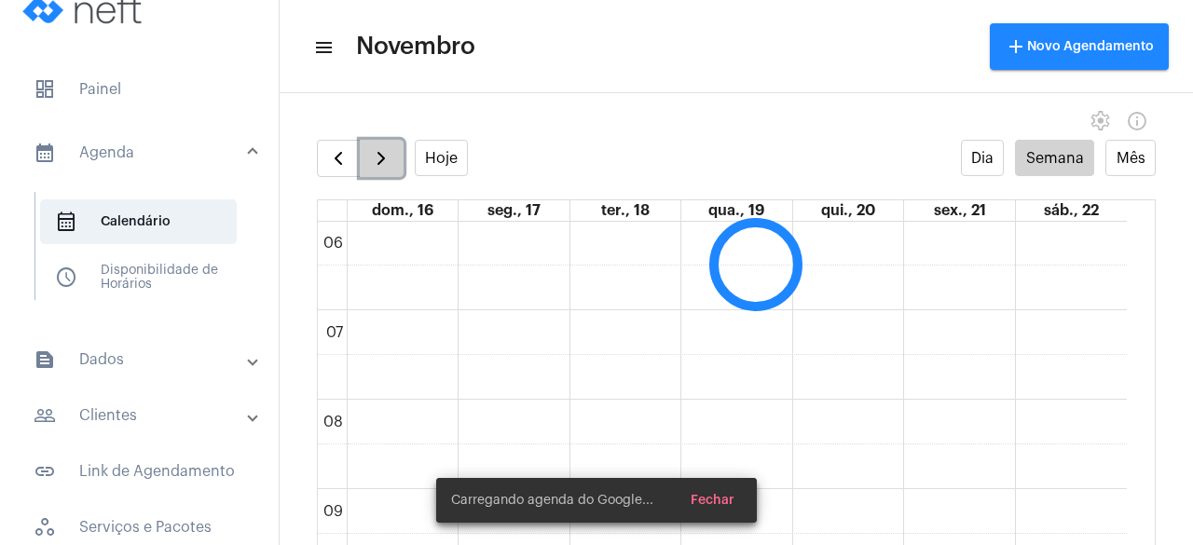
scroll to position [539, 0]
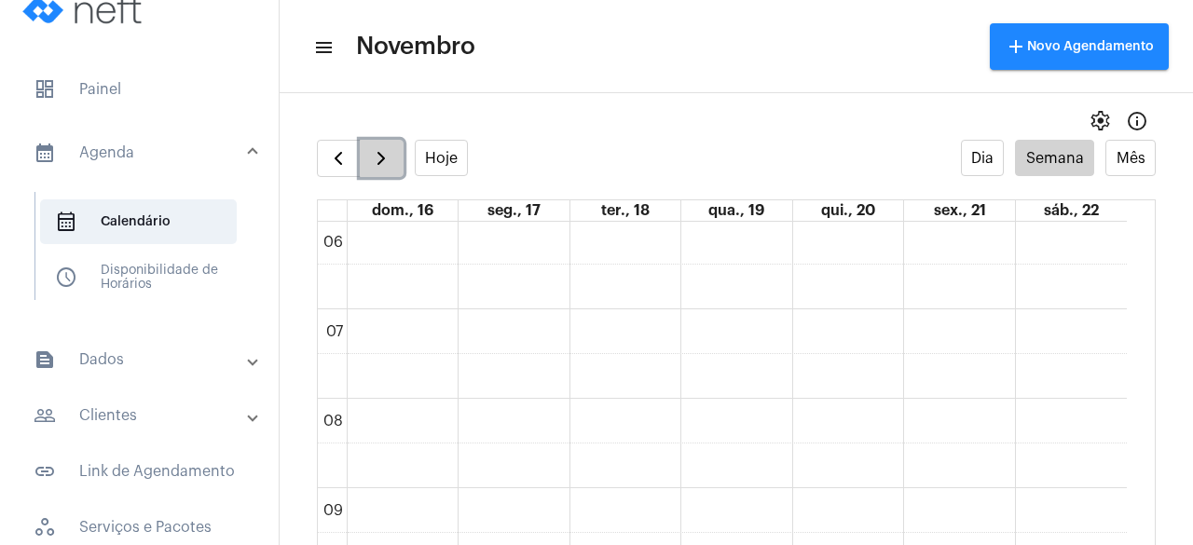
click at [363, 174] on button "button" at bounding box center [382, 158] width 44 height 37
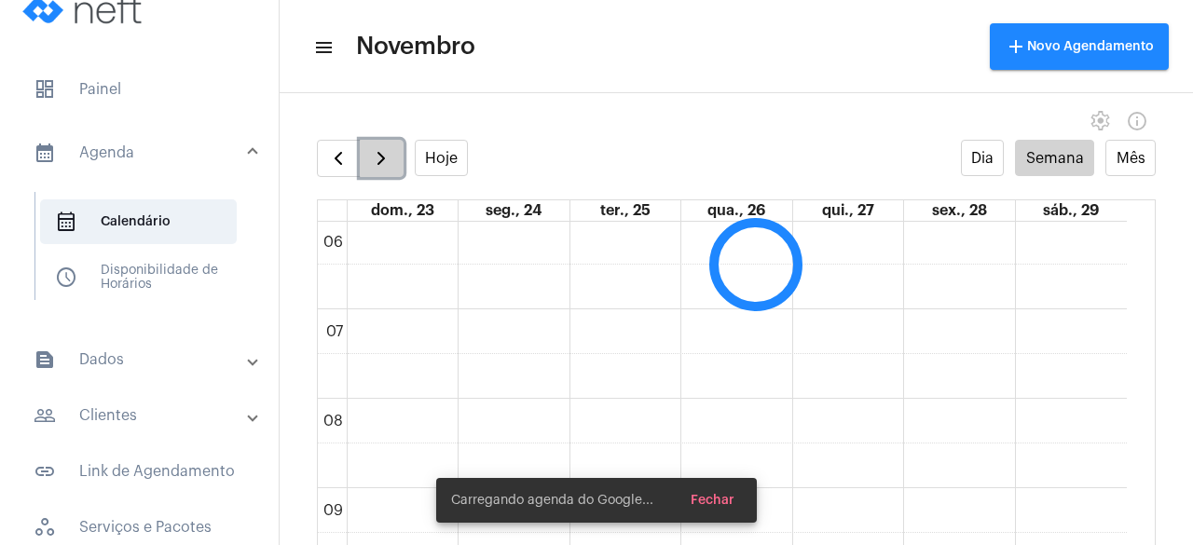
scroll to position [538, 0]
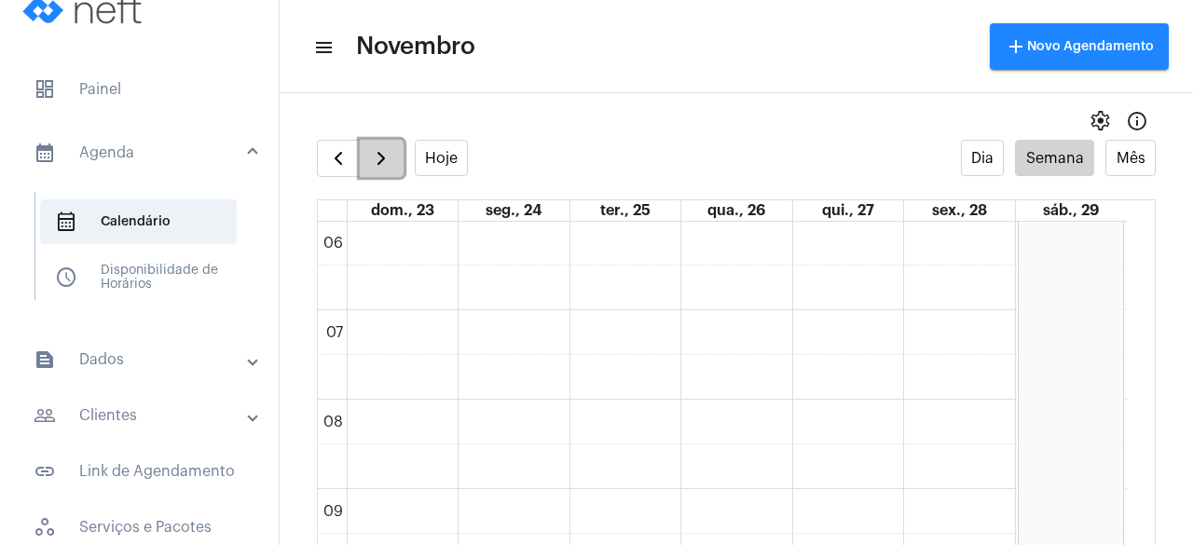
click at [363, 174] on button "button" at bounding box center [382, 158] width 44 height 37
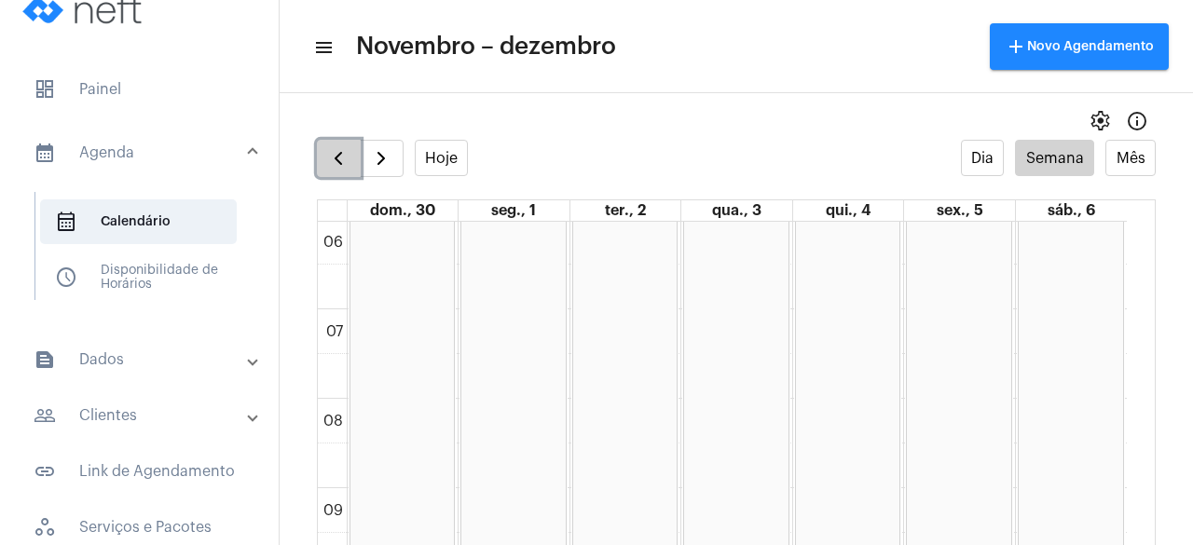
click at [341, 163] on span "button" at bounding box center [338, 158] width 22 height 22
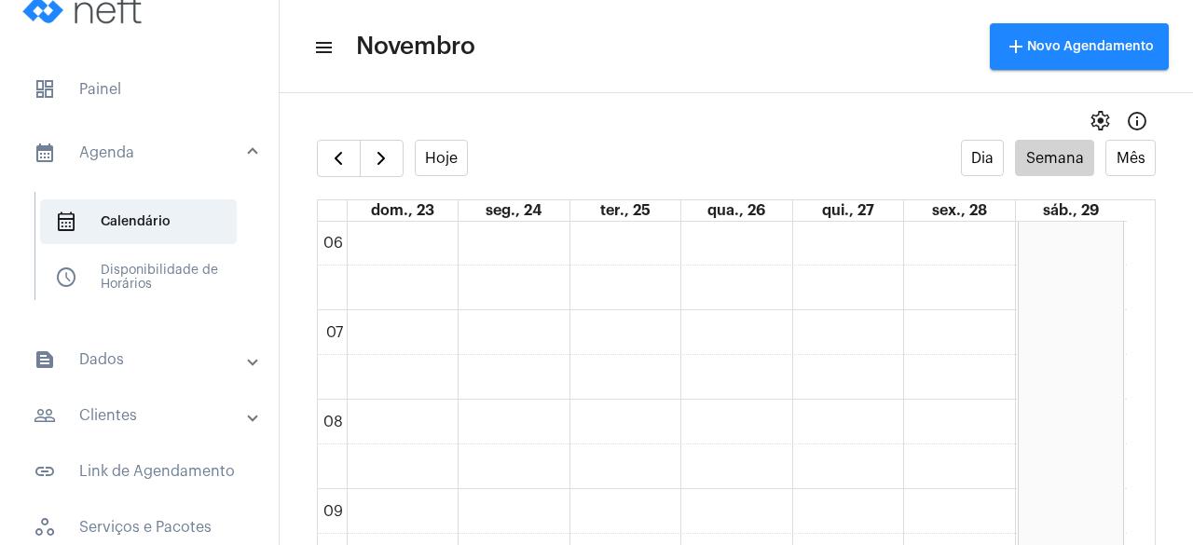
click at [597, 107] on div "settings info_outlined" at bounding box center [737, 121] width 914 height 37
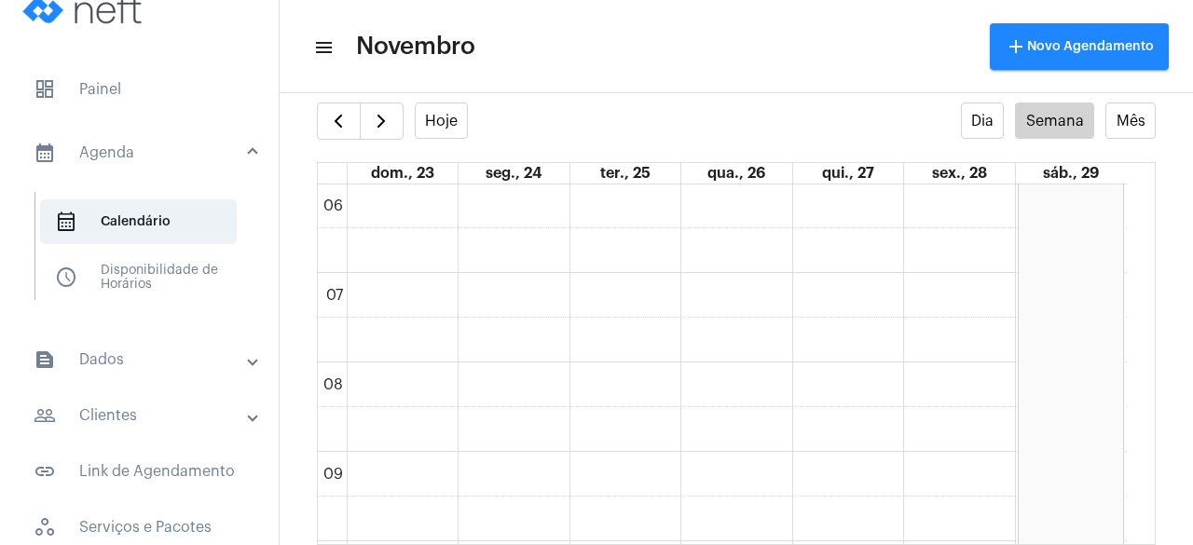
click at [597, 107] on div "Hoje Dia Semana Mês" at bounding box center [736, 121] width 839 height 37
click at [372, 117] on span "button" at bounding box center [381, 121] width 22 height 22
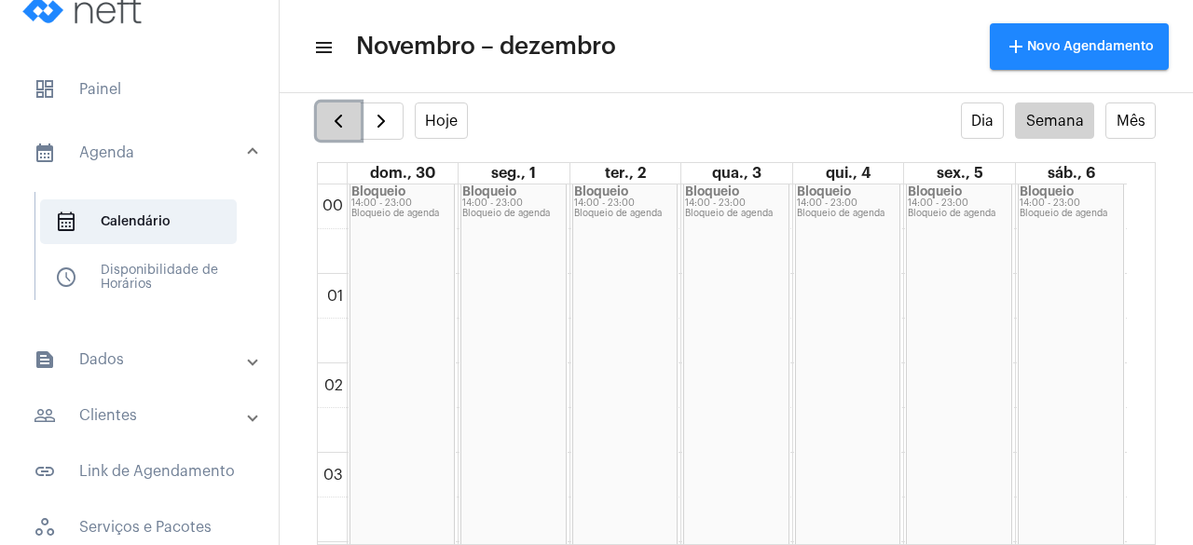
click at [336, 126] on span "button" at bounding box center [338, 121] width 22 height 22
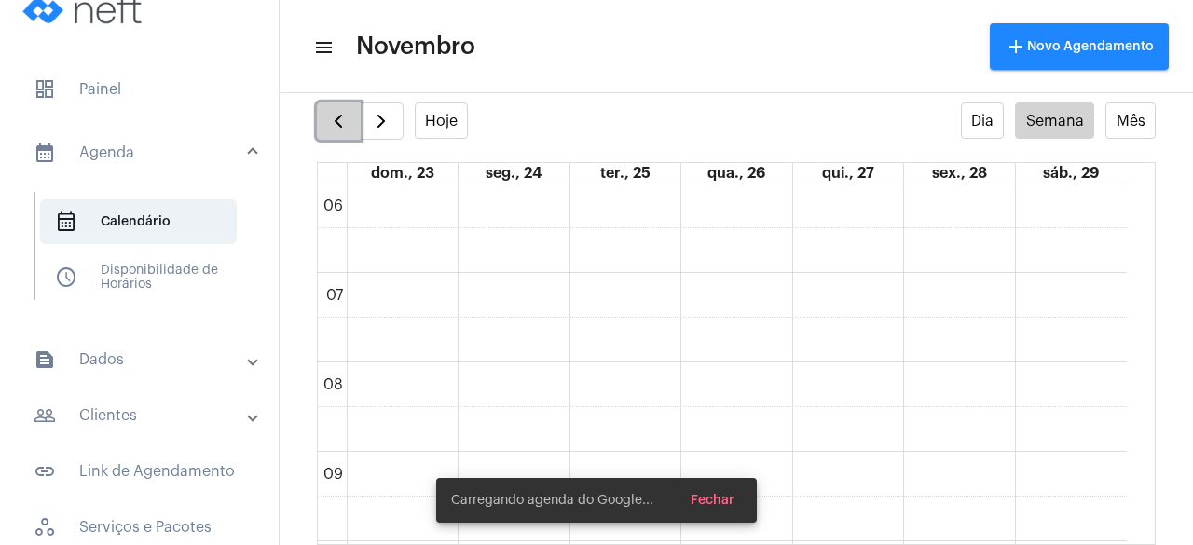
click at [336, 126] on span "button" at bounding box center [338, 121] width 22 height 22
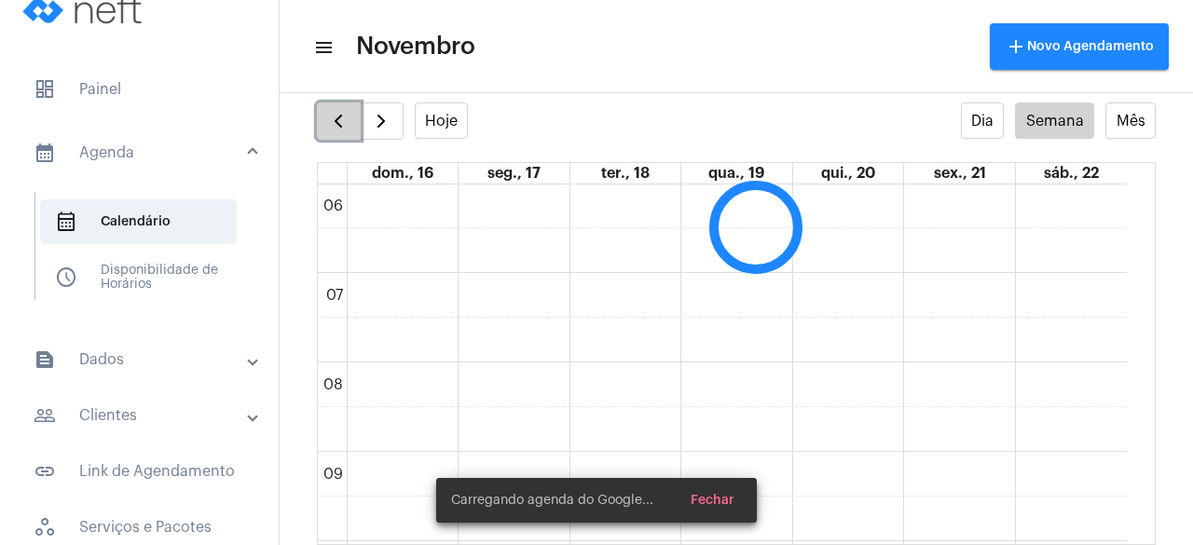
scroll to position [539, 0]
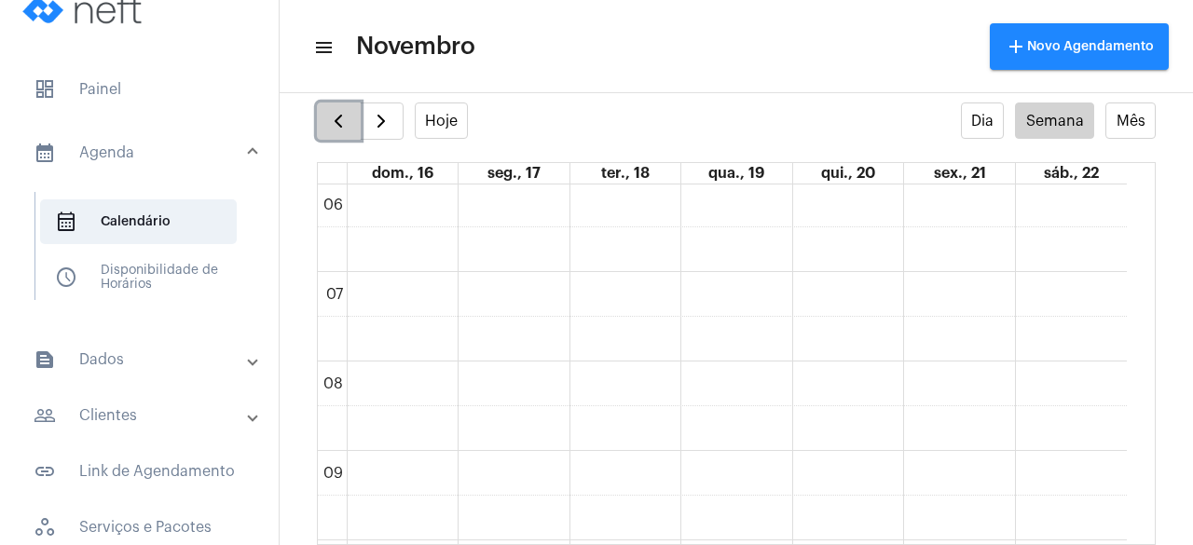
click at [336, 126] on span "button" at bounding box center [338, 121] width 22 height 22
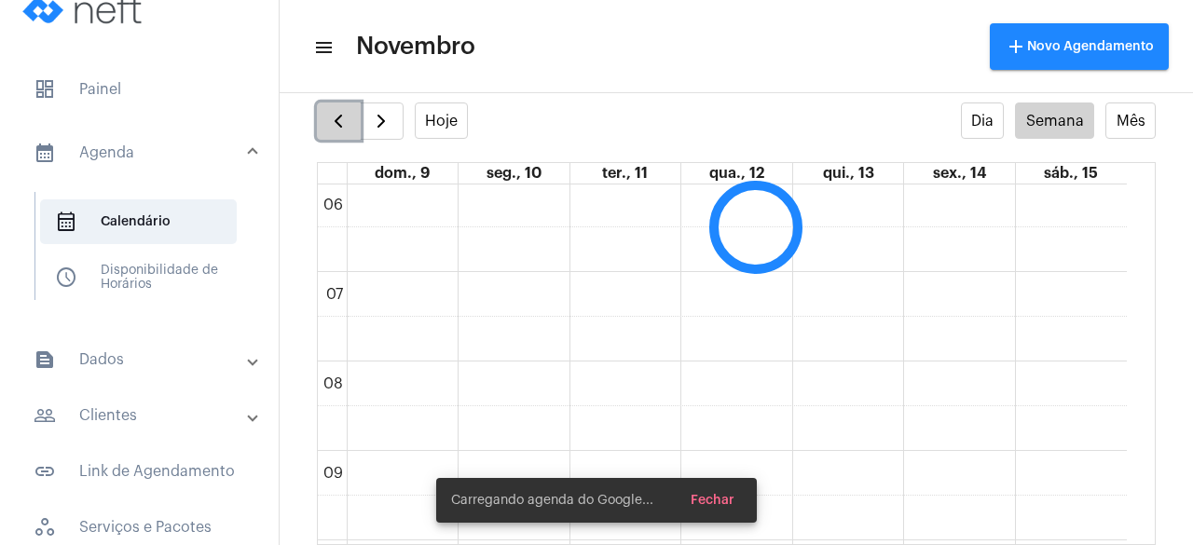
scroll to position [538, 0]
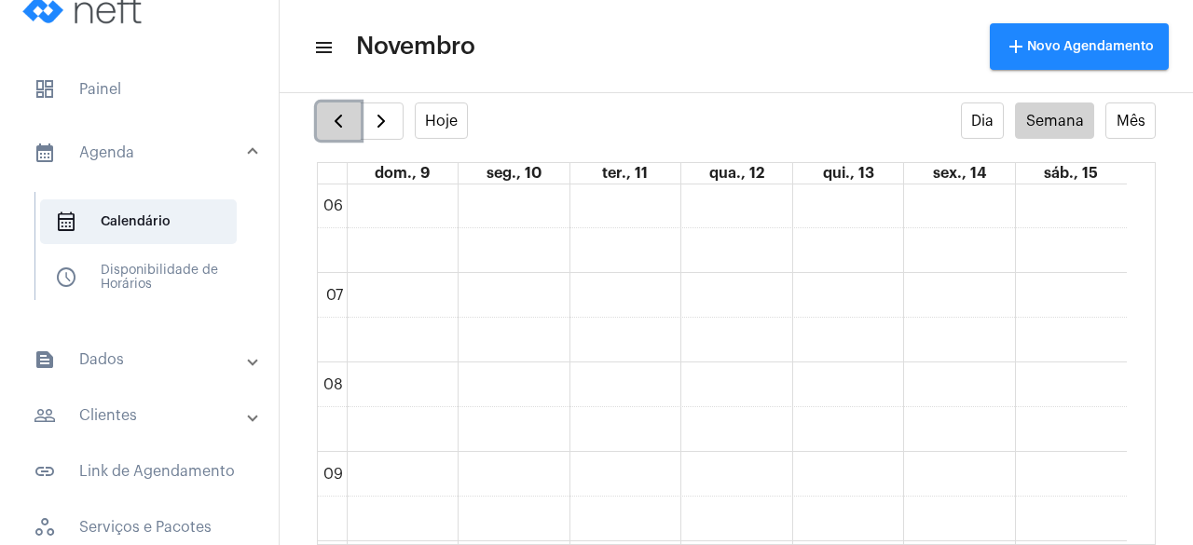
click at [336, 126] on span "button" at bounding box center [338, 121] width 22 height 22
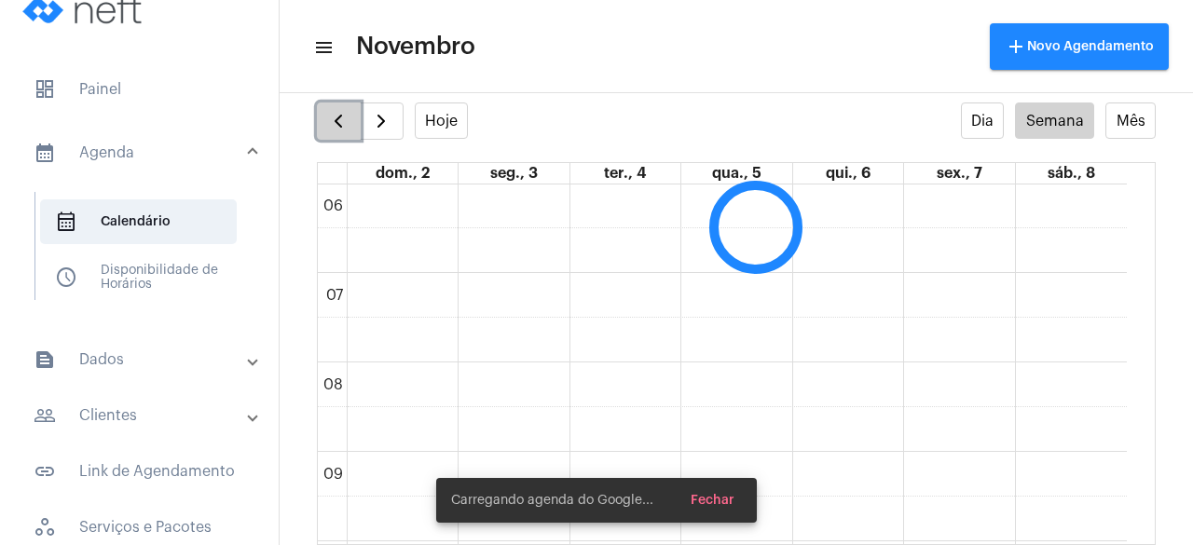
scroll to position [539, 0]
click at [336, 126] on span "button" at bounding box center [338, 121] width 22 height 22
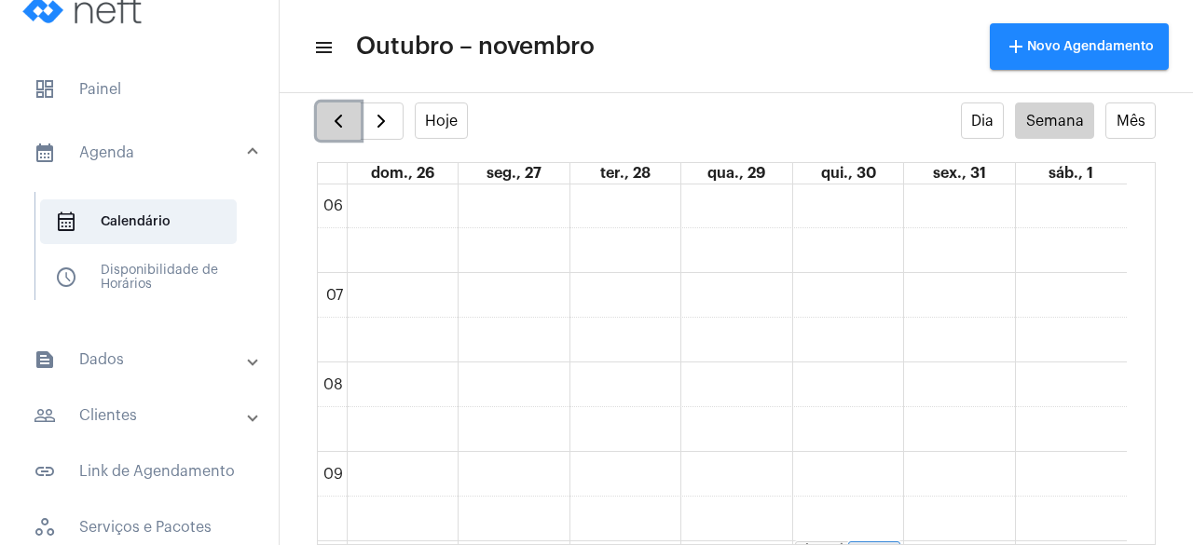
click at [338, 117] on span "button" at bounding box center [338, 121] width 22 height 22
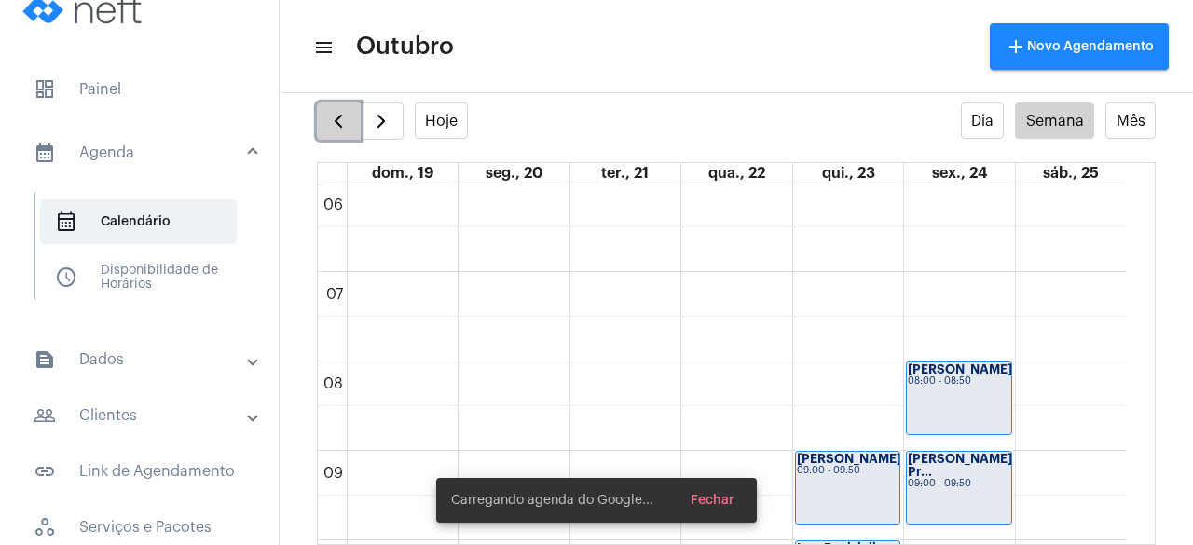
click at [338, 117] on span "button" at bounding box center [338, 121] width 22 height 22
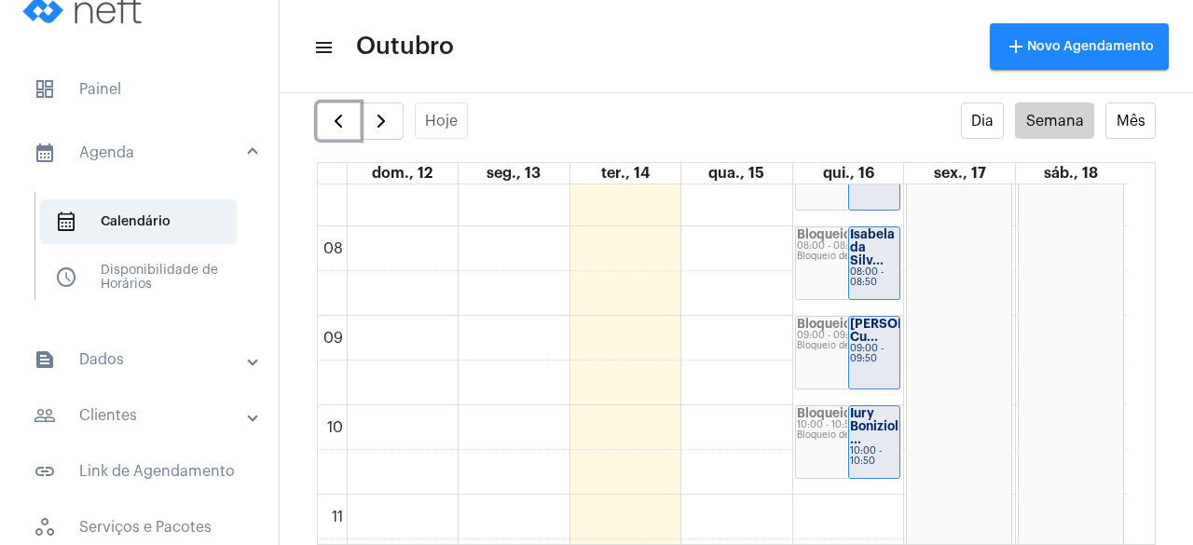
scroll to position [658, 0]
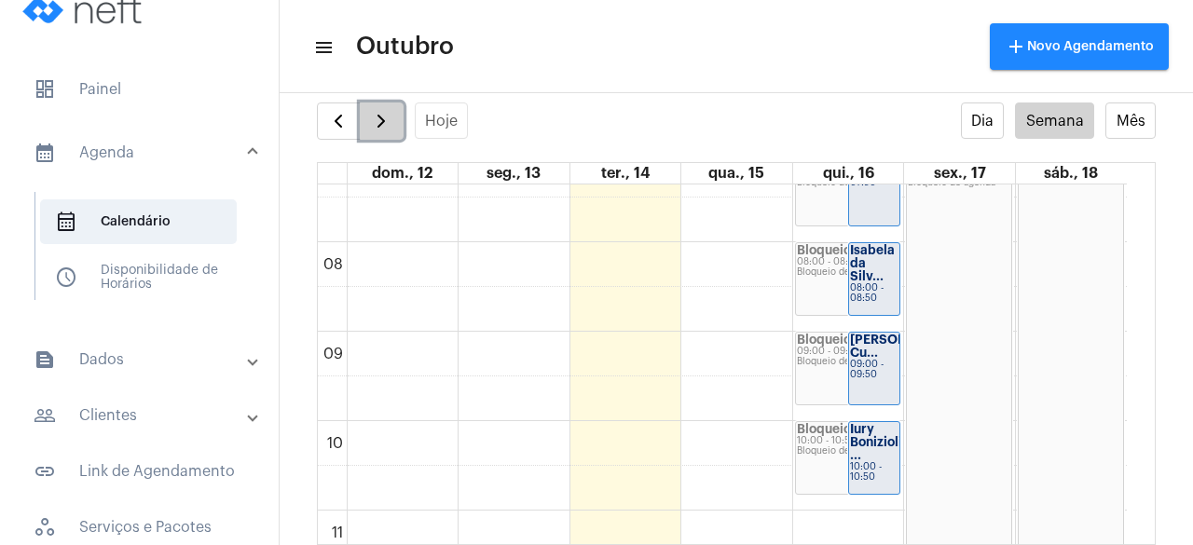
click at [371, 107] on button "button" at bounding box center [382, 121] width 44 height 37
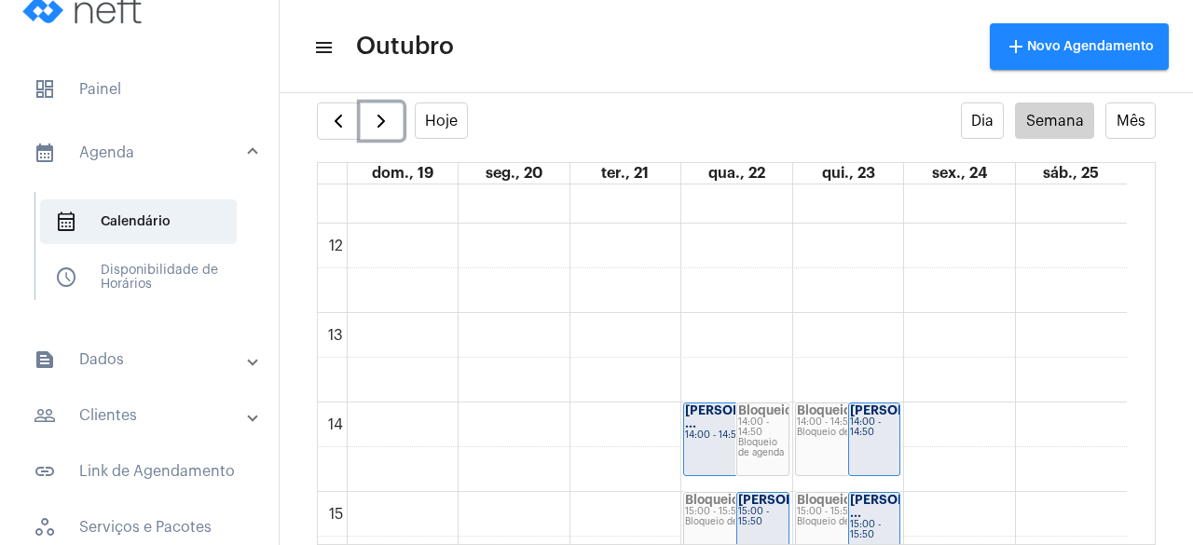
scroll to position [1044, 0]
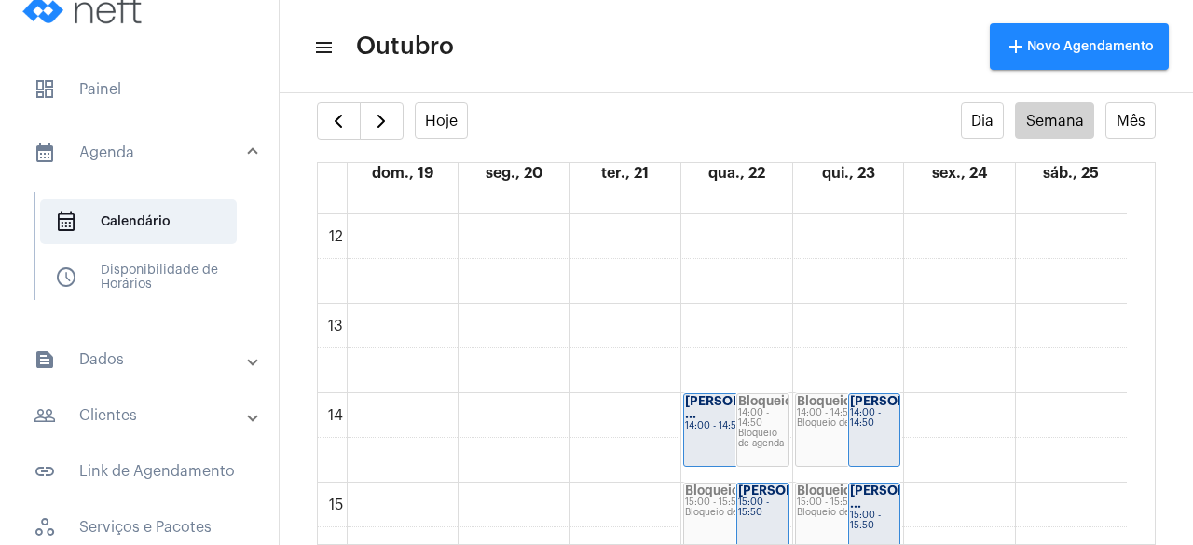
click at [731, 68] on mat-toolbar-row "menu Outubro add Novo Agendamento" at bounding box center [737, 47] width 914 height 60
click at [770, 33] on mat-toolbar-row "menu Outubro add Novo Agendamento" at bounding box center [737, 47] width 914 height 60
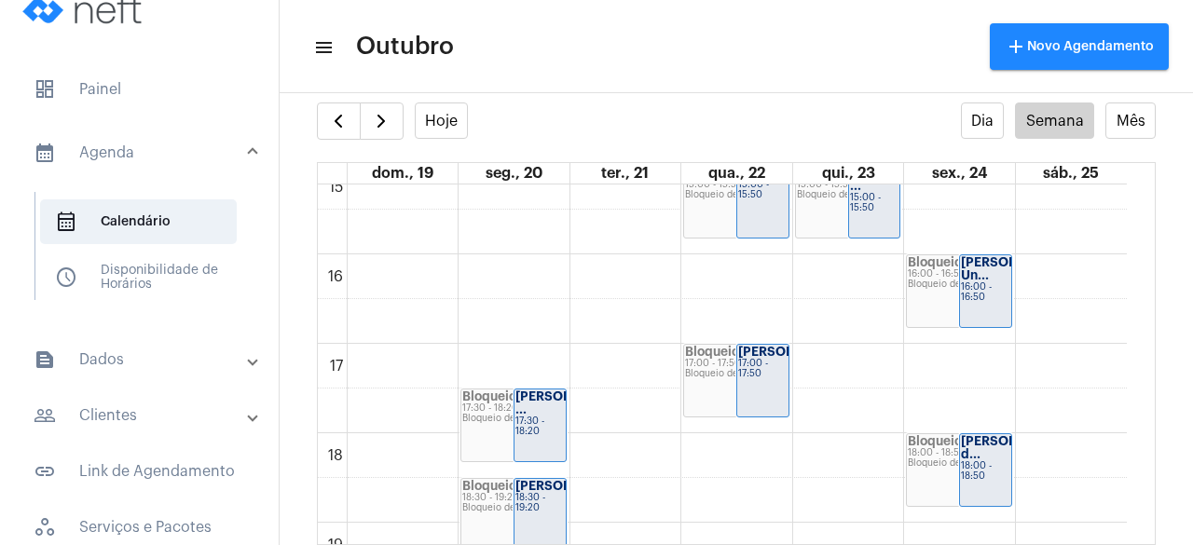
scroll to position [1358, 0]
